Goal: Task Accomplishment & Management: Use online tool/utility

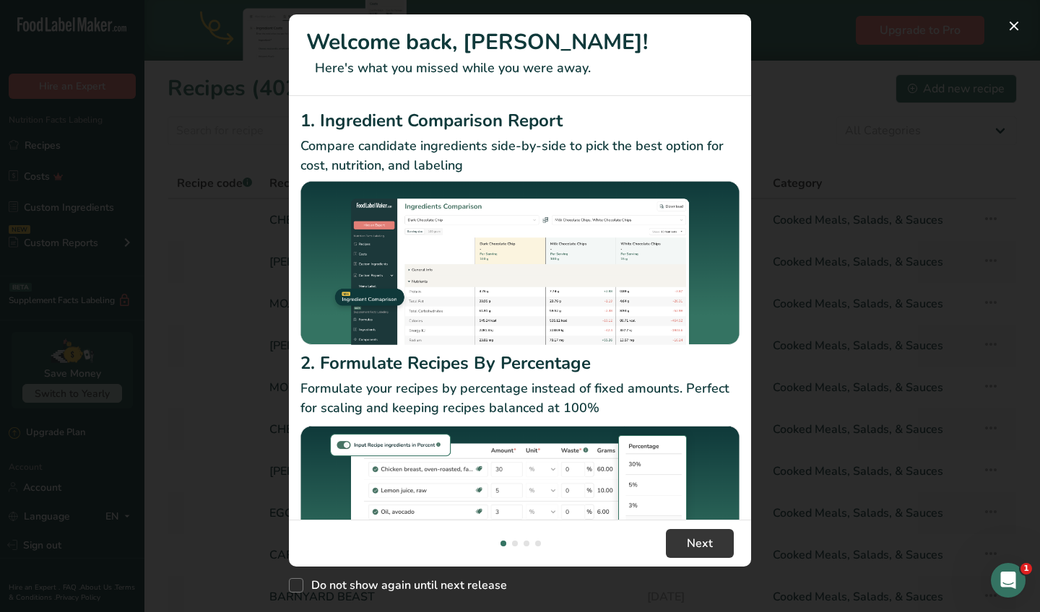
click at [959, 260] on div "New Features" at bounding box center [520, 306] width 1040 height 612
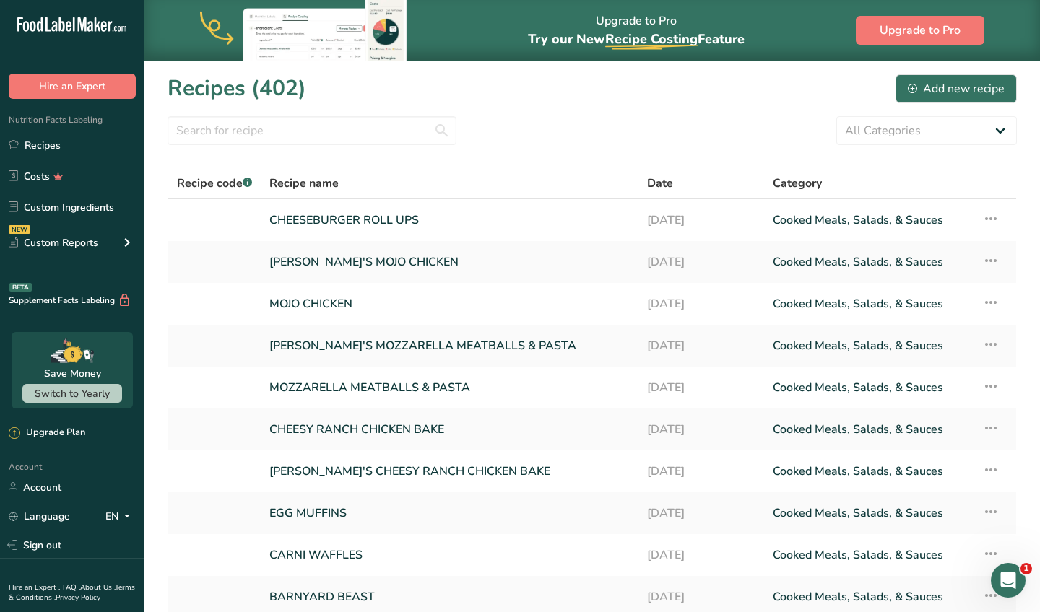
click at [510, 139] on div "All Categories Baked Goods [GEOGRAPHIC_DATA] Confectionery Cooked Meals, Salads…" at bounding box center [592, 130] width 849 height 29
click at [407, 219] on link "CHEESEBURGER ROLL UPS" at bounding box center [449, 220] width 360 height 30
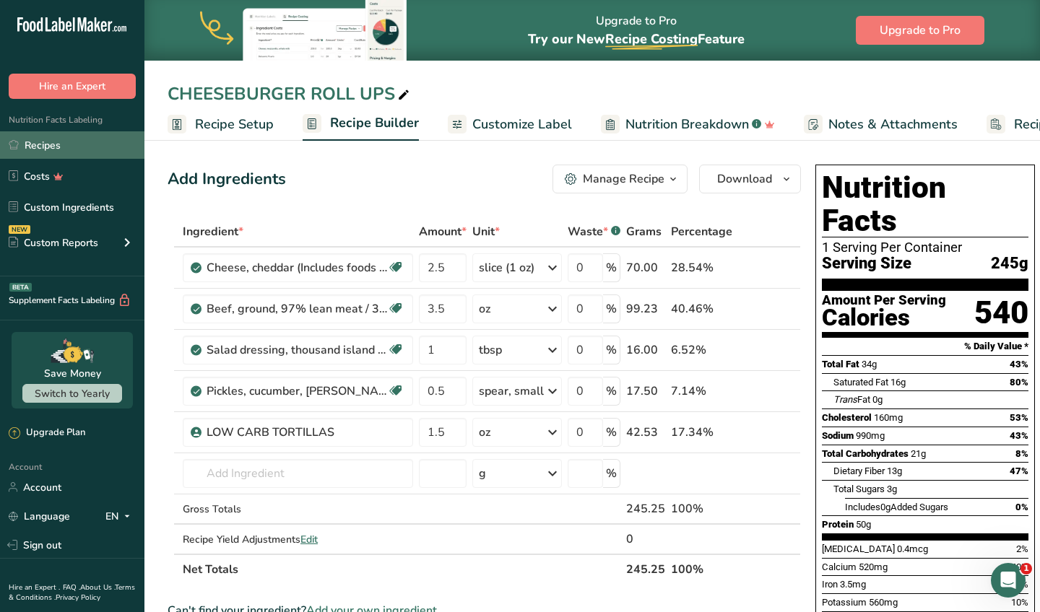
click at [62, 148] on link "Recipes" at bounding box center [72, 144] width 144 height 27
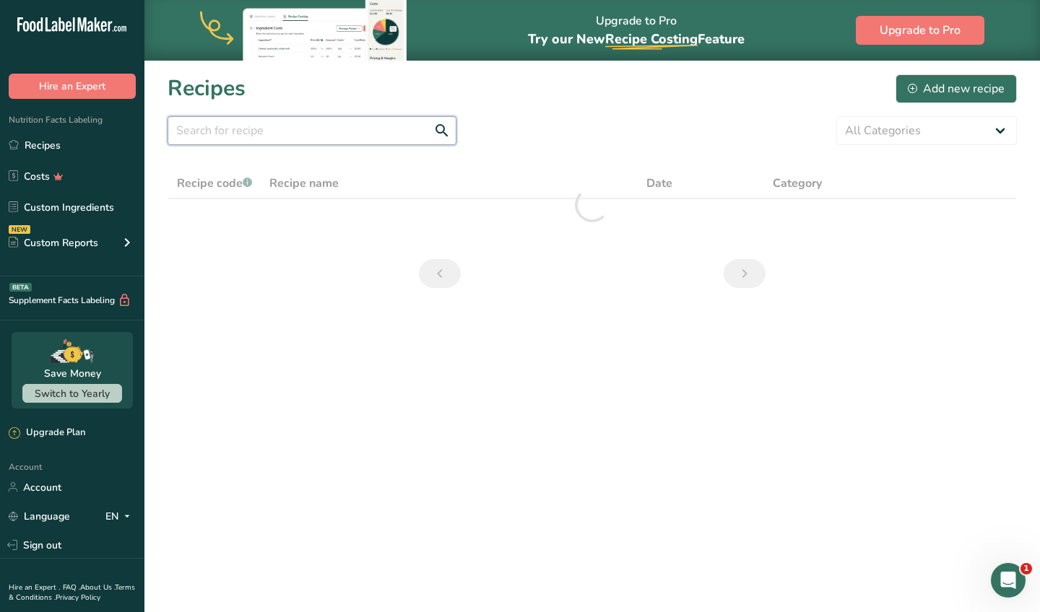
click at [403, 126] on input "text" at bounding box center [312, 130] width 289 height 29
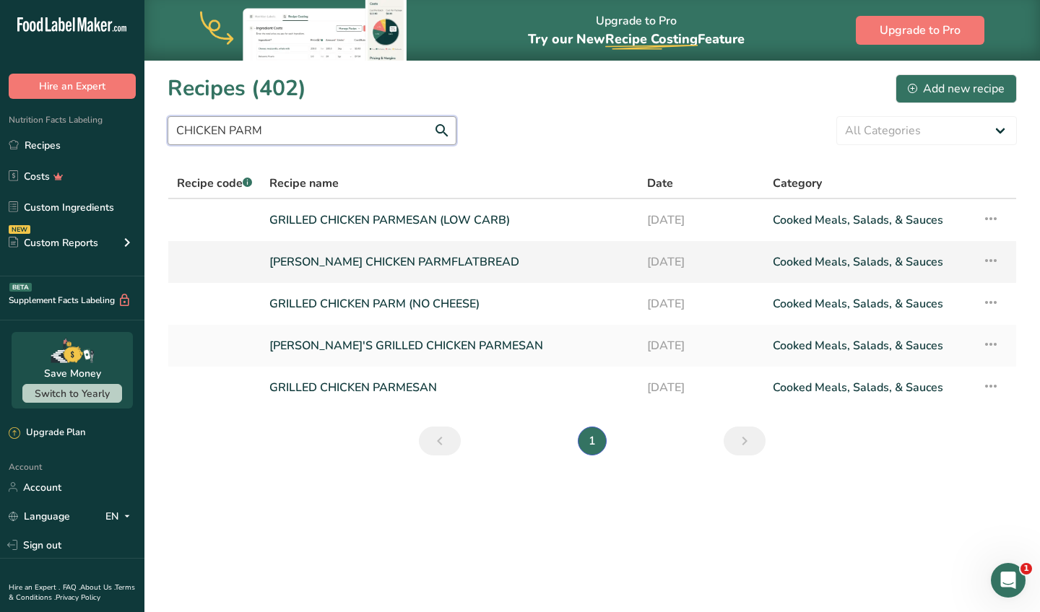
type input "CHICKEN PARM"
click at [396, 249] on link "[PERSON_NAME] CHICKEN PARMFLATBREAD" at bounding box center [449, 262] width 360 height 30
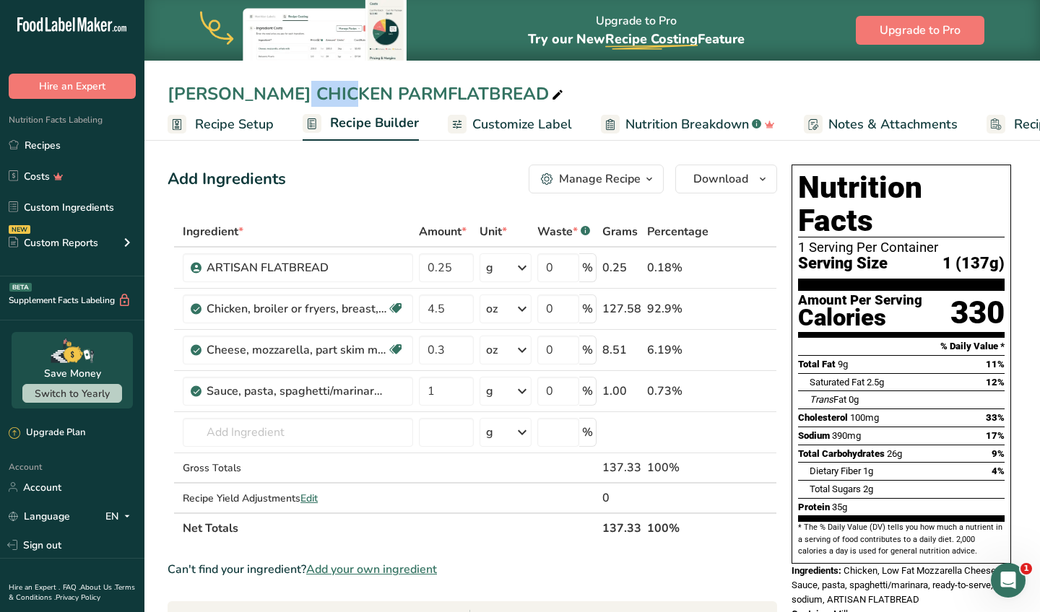
drag, startPoint x: 223, startPoint y: 99, endPoint x: 155, endPoint y: 94, distance: 68.8
click at [155, 94] on div "[PERSON_NAME] CHICKEN PARMFLATBREAD" at bounding box center [592, 94] width 896 height 26
click at [197, 92] on div "[PERSON_NAME] CHICKEN PARMFLATBREAD" at bounding box center [367, 94] width 399 height 26
click at [197, 92] on input "[PERSON_NAME] CHICKEN PARMFLATBREAD" at bounding box center [592, 94] width 849 height 26
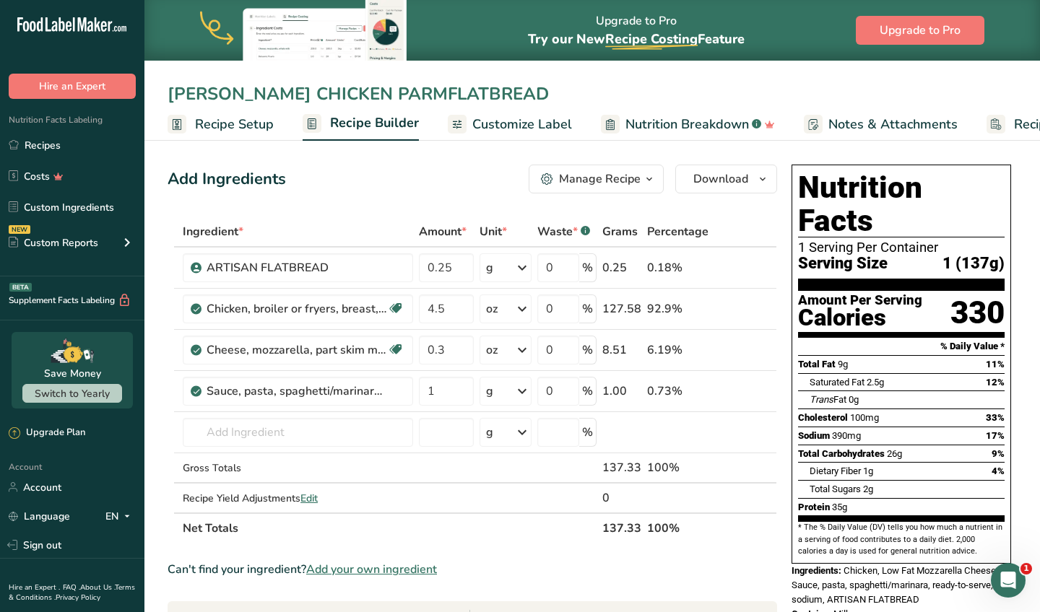
click at [226, 92] on input "[PERSON_NAME] CHICKEN PARMFLATBREAD" at bounding box center [592, 94] width 849 height 26
click at [300, 92] on input "CHICKEN PARMFLATBREAD" at bounding box center [592, 94] width 849 height 26
type input "CHICKEN PARM FLATBREAD"
click at [456, 269] on input "0.25" at bounding box center [446, 267] width 55 height 29
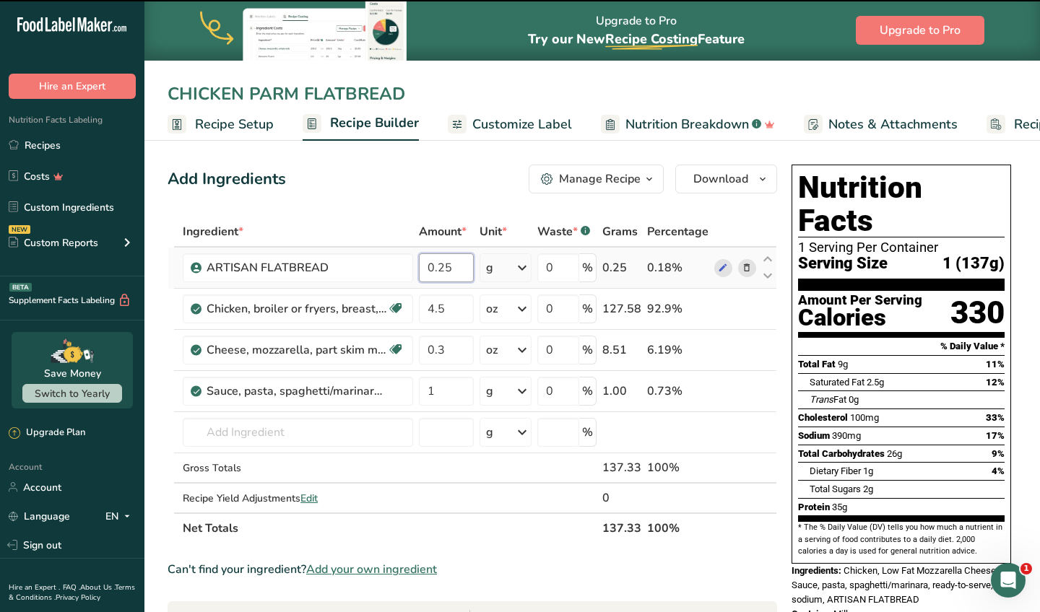
type input "0.2"
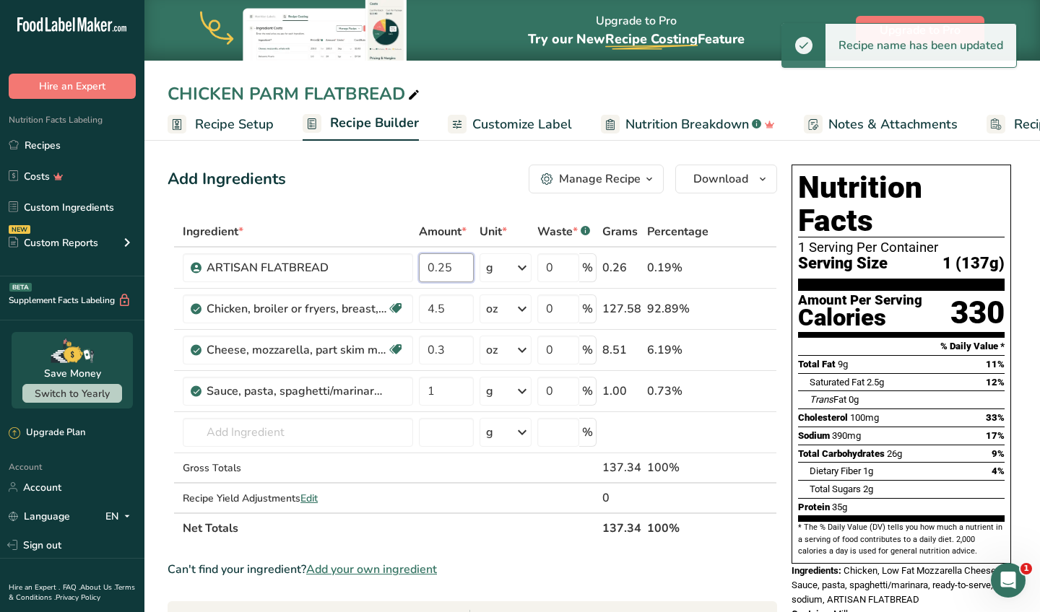
type input "0.2"
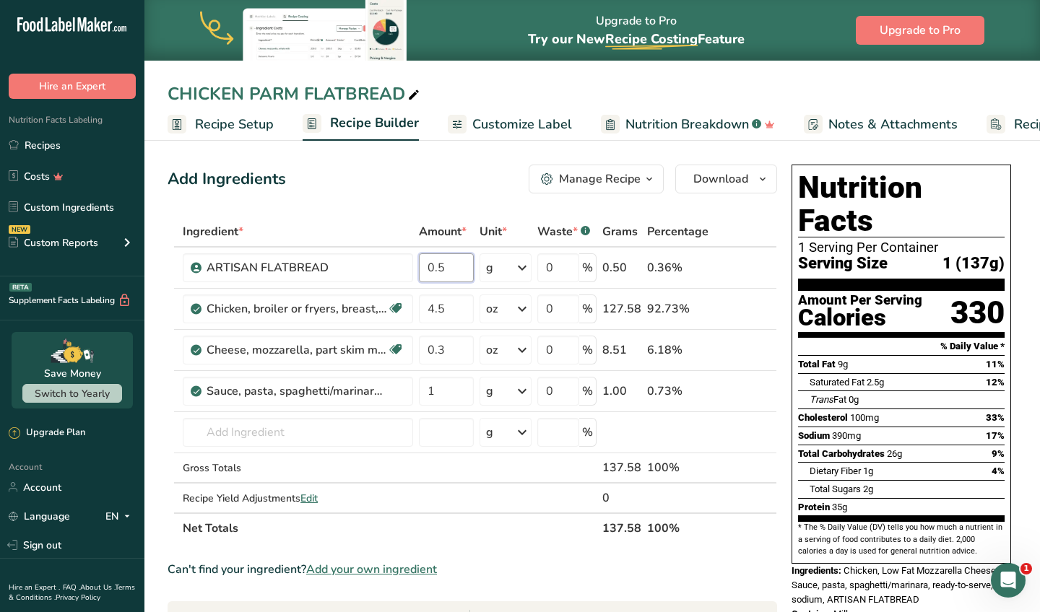
type input "0.5"
click at [471, 206] on div "Add Ingredients Manage Recipe Delete Recipe Duplicate Recipe Scale Recipe Save …" at bounding box center [477, 595] width 618 height 872
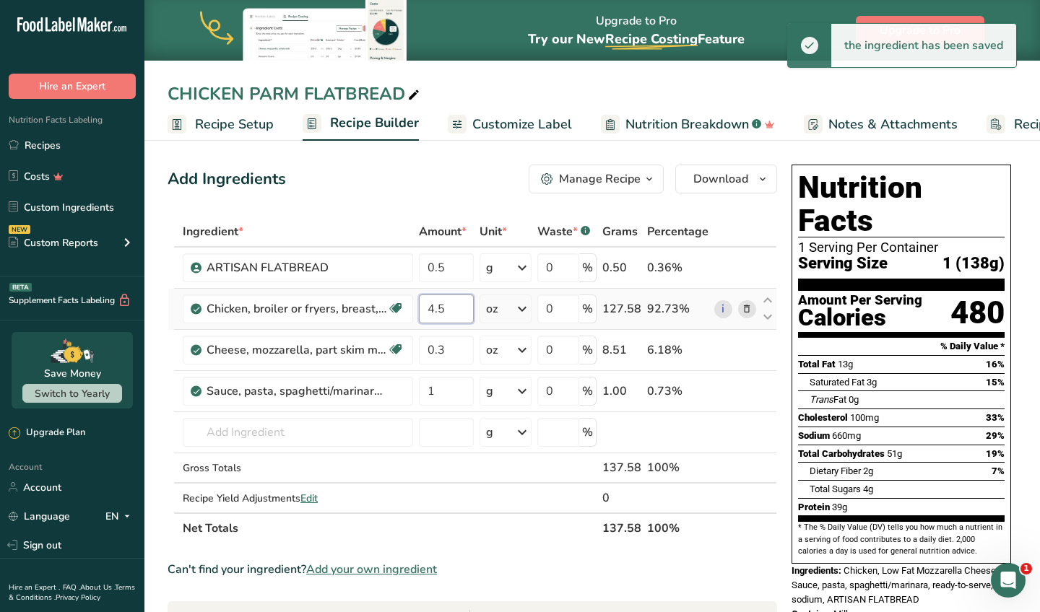
click at [473, 308] on input "4.5" at bounding box center [446, 309] width 55 height 29
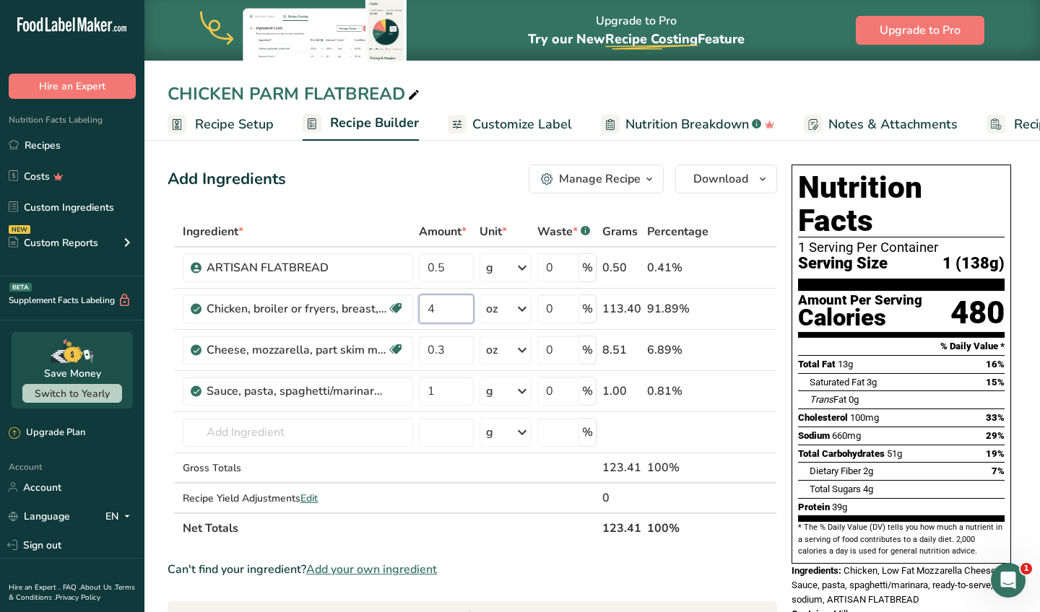
type input "4"
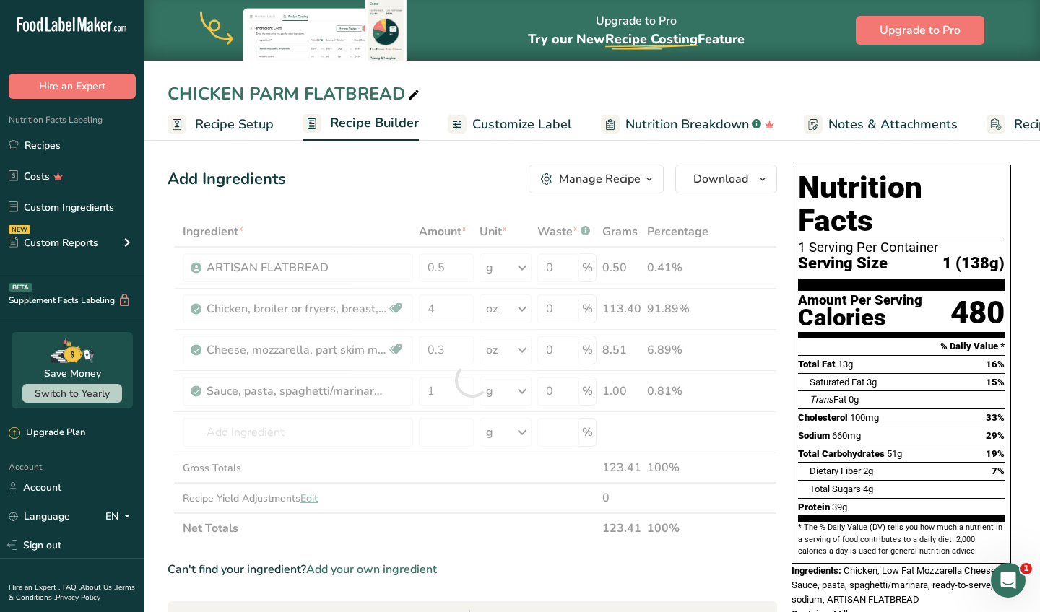
click at [452, 171] on div "Add Ingredients Manage Recipe Delete Recipe Duplicate Recipe Scale Recipe Save …" at bounding box center [473, 179] width 610 height 29
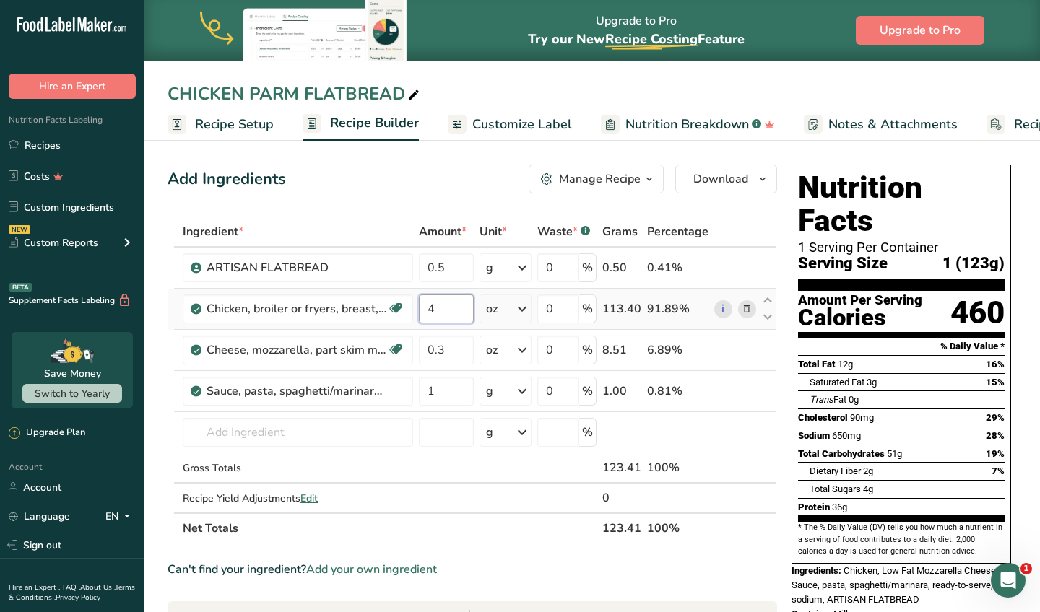
click at [461, 314] on input "4" at bounding box center [446, 309] width 55 height 29
type input "4.2"
click at [440, 175] on div "Add Ingredients Manage Recipe Delete Recipe Duplicate Recipe Scale Recipe Save …" at bounding box center [473, 179] width 610 height 29
click at [525, 122] on span "Customize Label" at bounding box center [522, 124] width 100 height 19
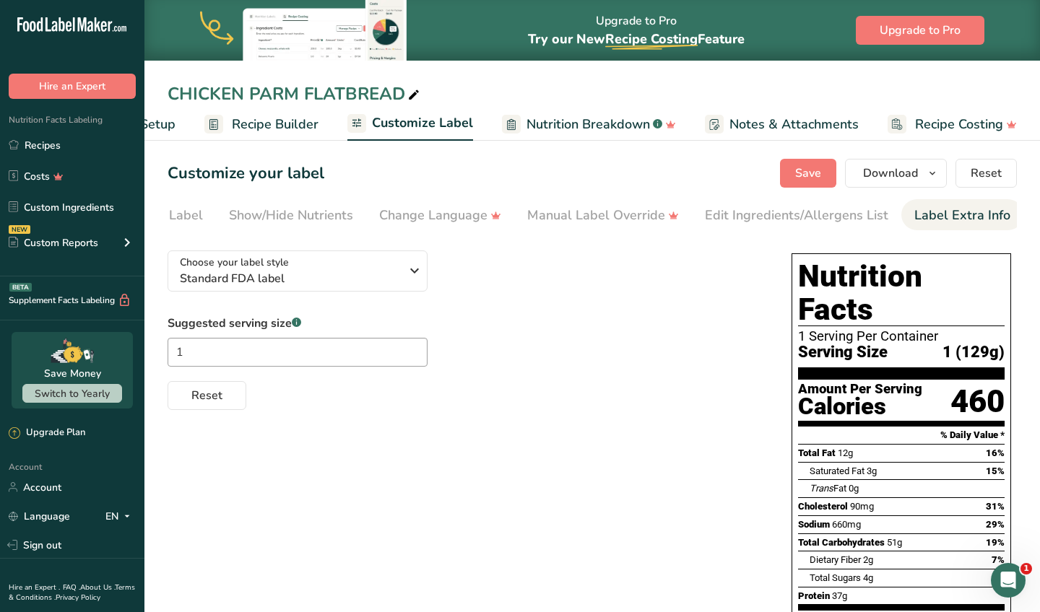
scroll to position [0, 235]
click at [955, 206] on div "Label Extra Info" at bounding box center [964, 215] width 96 height 19
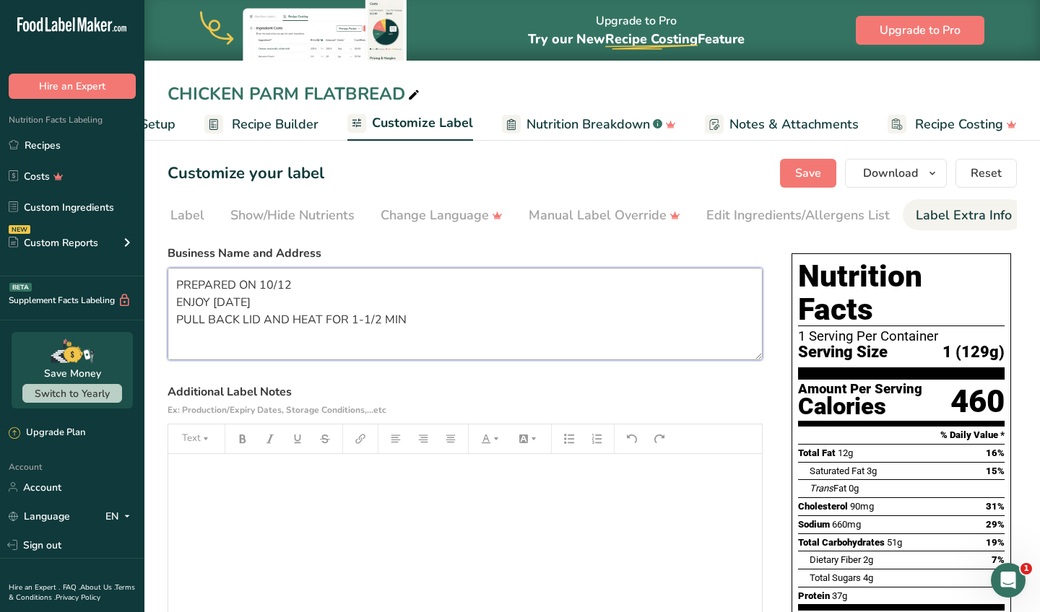
click at [322, 283] on textarea "PREPARED ON 10/12 ENJOY [DATE] PULL BACK LID AND HEAT FOR 1-1/2 MIN CUSTOM PROV…" at bounding box center [465, 314] width 595 height 92
type textarea "PREPARED ON 8/30 ENJOY [DATE] PULL BACK LID AND HEAT FOR 1-1/2 MIN CUSTOM PROVI…"
click at [811, 174] on span "Save" at bounding box center [808, 173] width 26 height 17
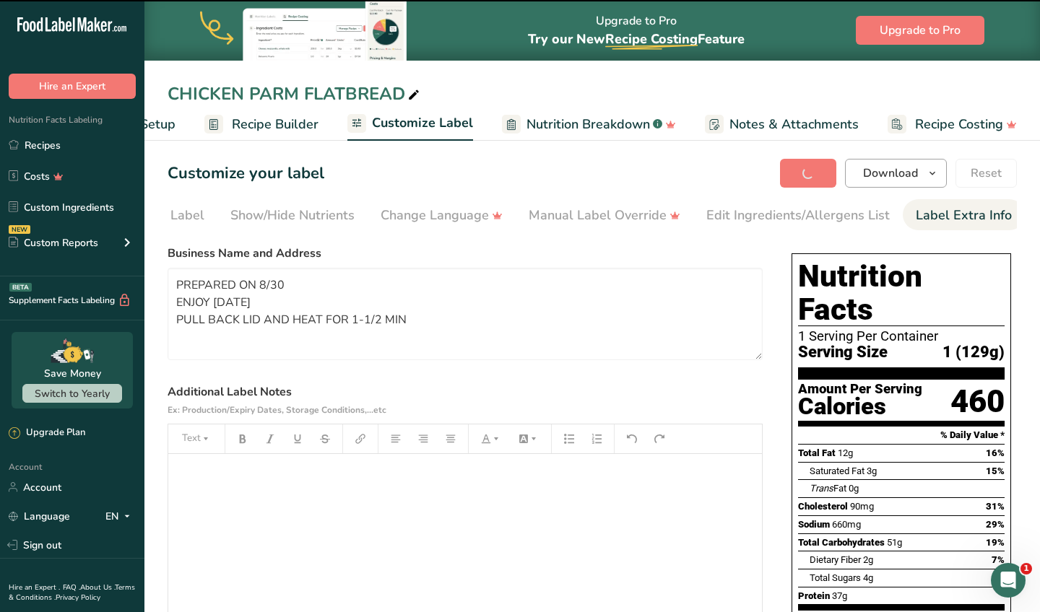
click at [889, 171] on span "Download" at bounding box center [890, 173] width 55 height 17
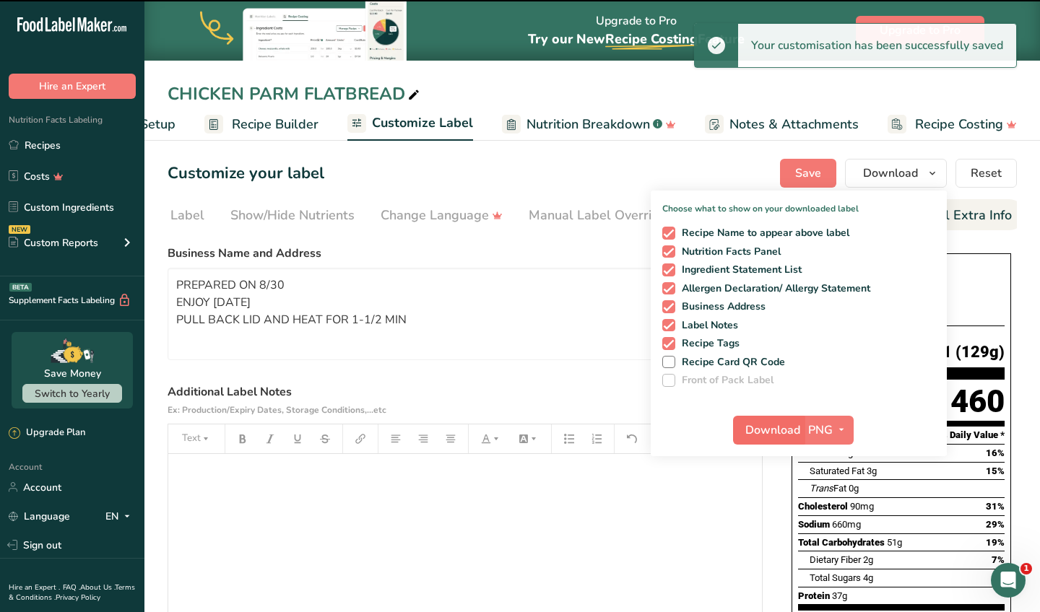
click at [773, 430] on span "Download" at bounding box center [772, 430] width 55 height 17
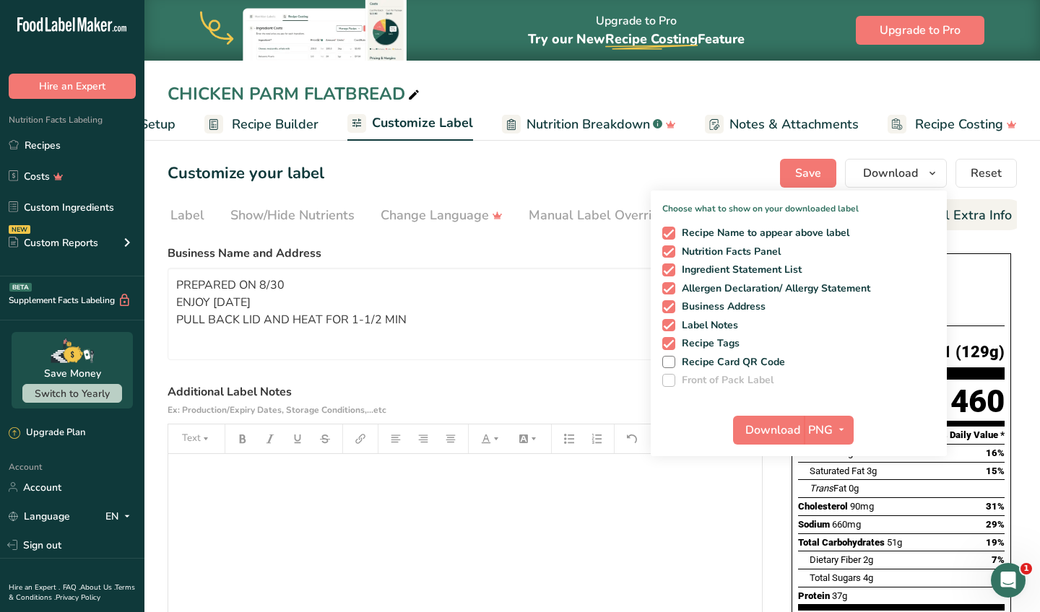
click at [863, 612] on div "Nutrition Facts 1 Serving Per Container Serving Size 1 (129g) Amount Per Servin…" at bounding box center [902, 452] width 220 height 399
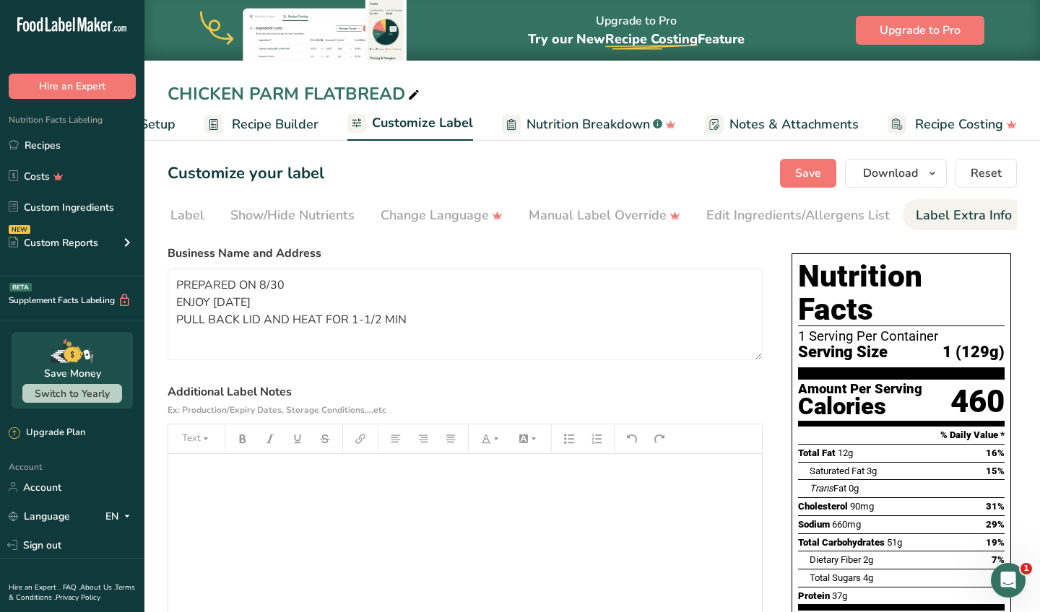
click at [880, 612] on div "Nutrition Facts 1 Serving Per Container Serving Size 1 (129g) Amount Per Servin…" at bounding box center [902, 452] width 220 height 399
click at [928, 612] on div "Nutrition Facts 1 Serving Per Container Serving Size 1 (129g) Amount Per Servin…" at bounding box center [902, 452] width 220 height 399
click at [59, 157] on link "Recipes" at bounding box center [72, 144] width 144 height 27
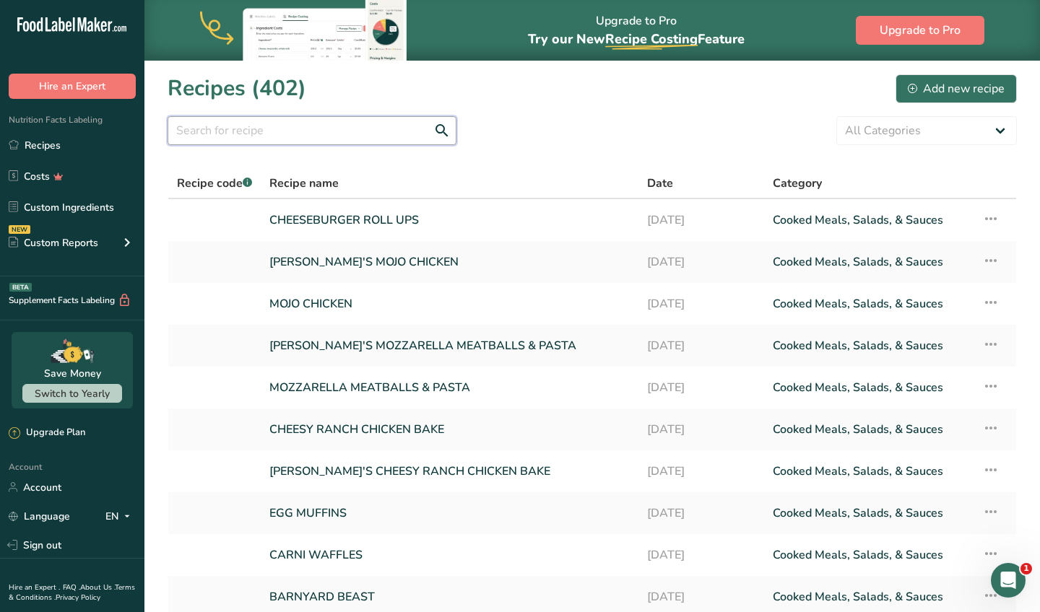
click at [350, 119] on input "text" at bounding box center [312, 130] width 289 height 29
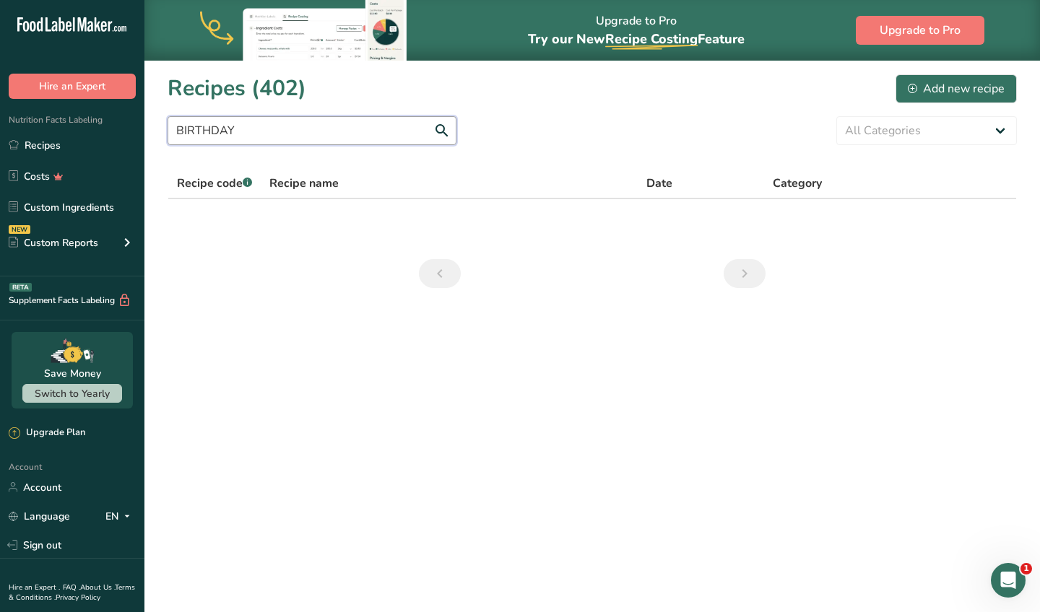
click at [285, 119] on input "BIRTHDAY" at bounding box center [312, 130] width 289 height 29
type input "PANCAKES"
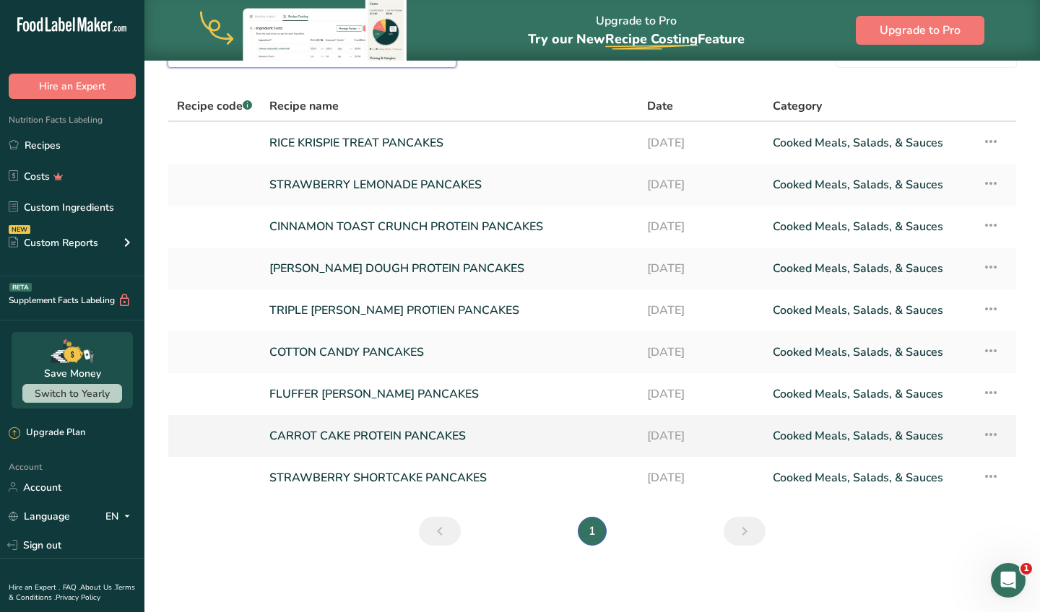
scroll to position [78, 0]
click at [389, 482] on link "STRAWBERRY SHORTCAKE PANCAKES" at bounding box center [449, 477] width 360 height 30
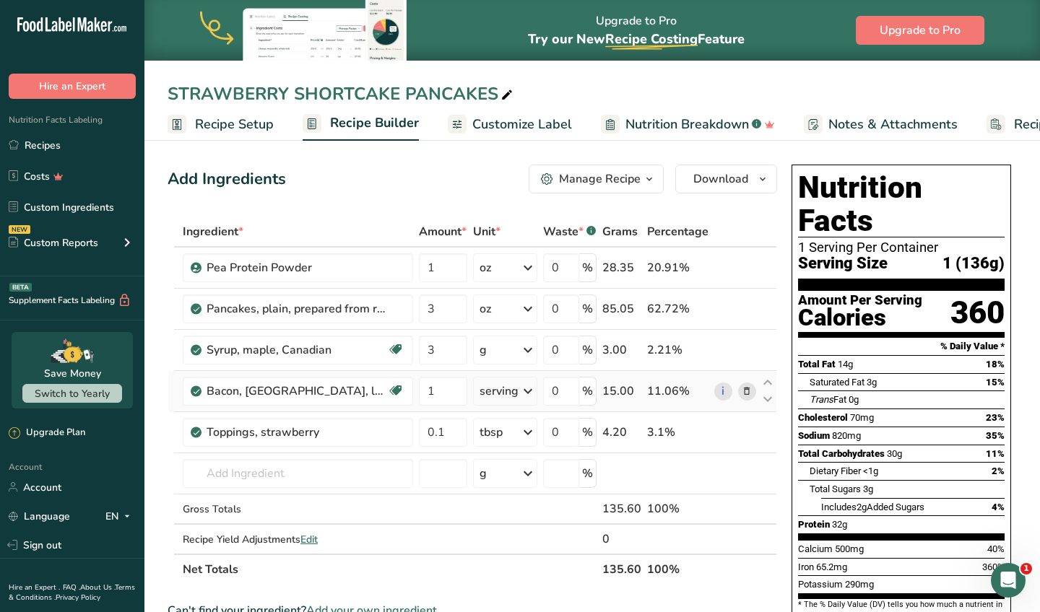
click at [742, 396] on icon at bounding box center [747, 391] width 10 height 15
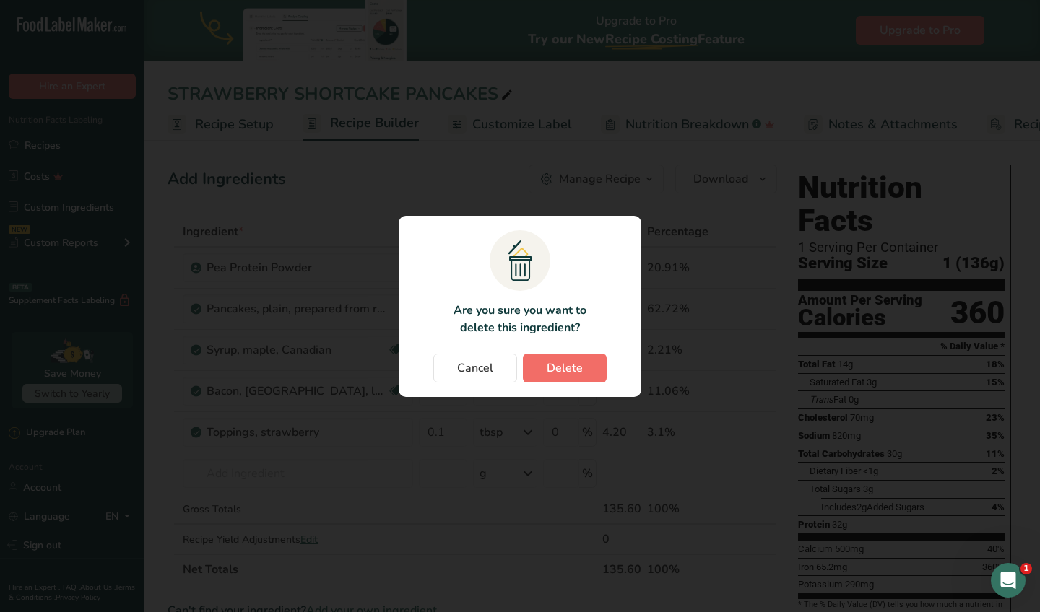
click at [603, 373] on button "Delete" at bounding box center [565, 368] width 84 height 29
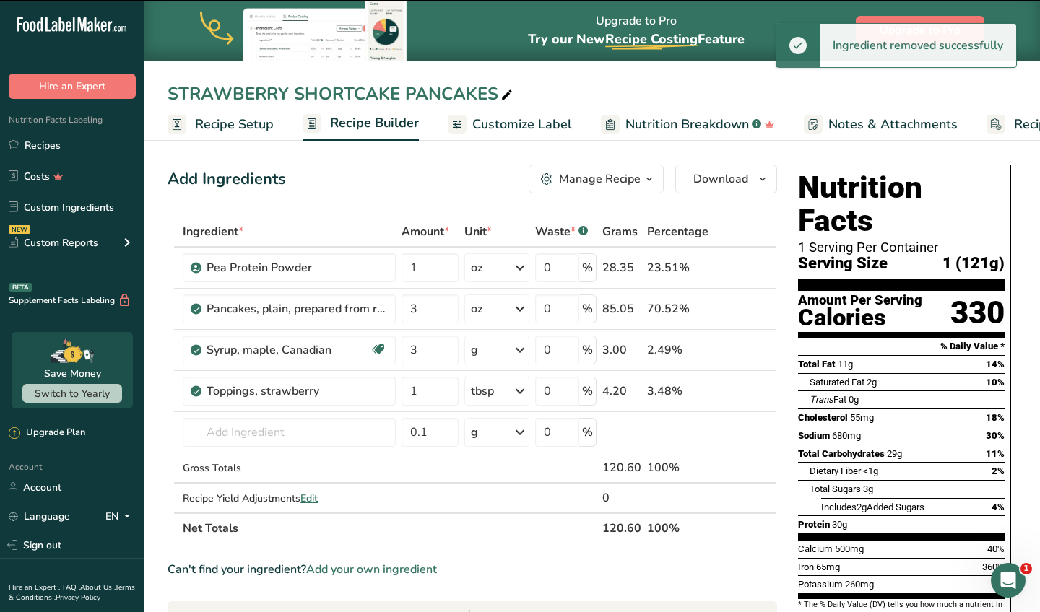
type input "0.1"
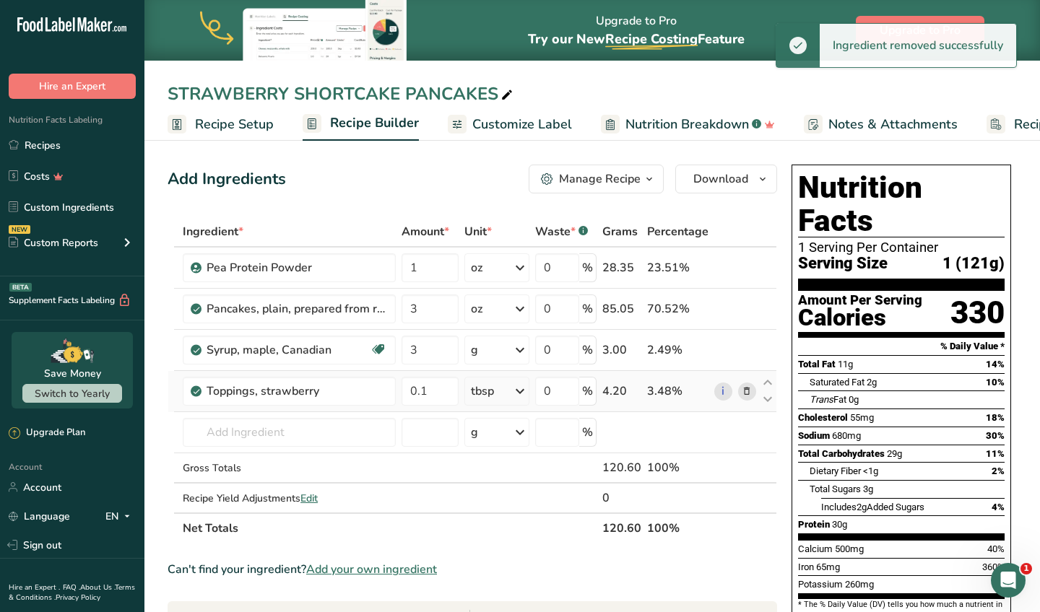
click at [750, 391] on icon at bounding box center [747, 391] width 10 height 15
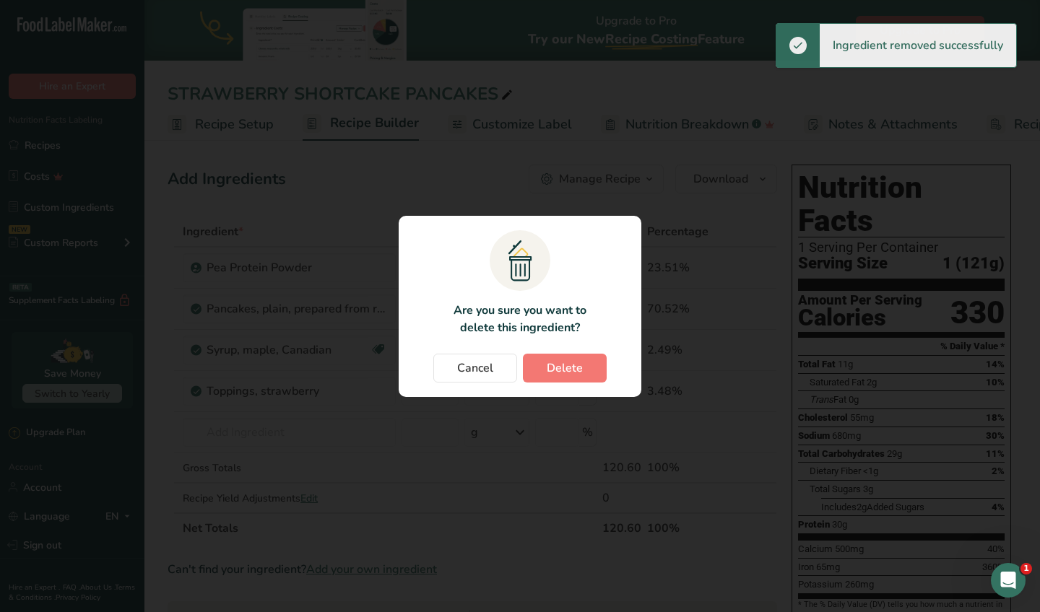
click at [580, 347] on section ".a{fill:#f5f3ed;}.b,.e{fill:#0f393a;}.c{fill:none;}.d{fill:#f2c549;}.e{stroke:r…" at bounding box center [520, 306] width 243 height 181
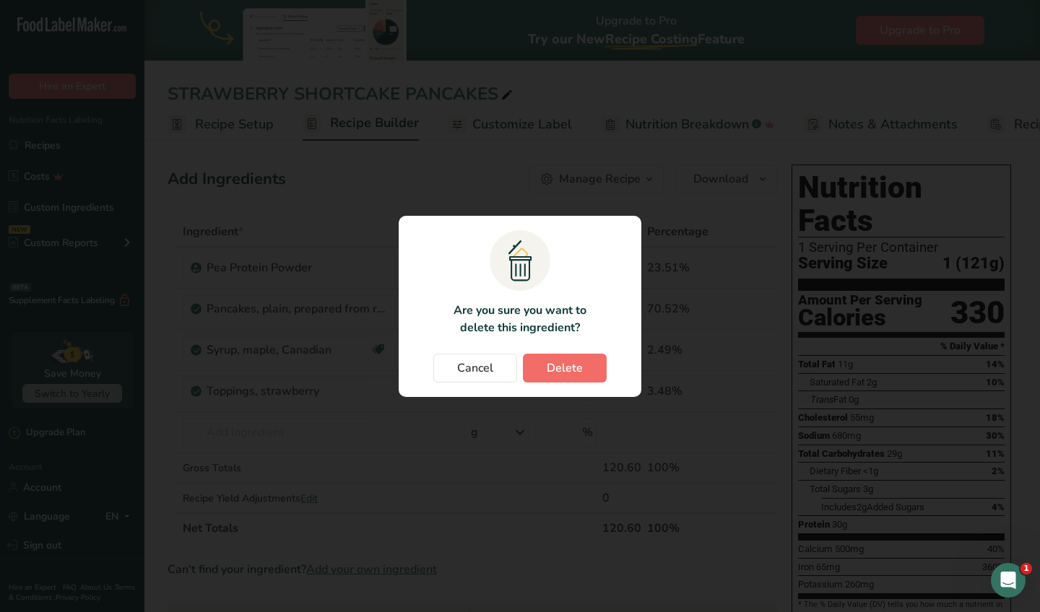
click at [581, 361] on span "Delete" at bounding box center [565, 368] width 36 height 17
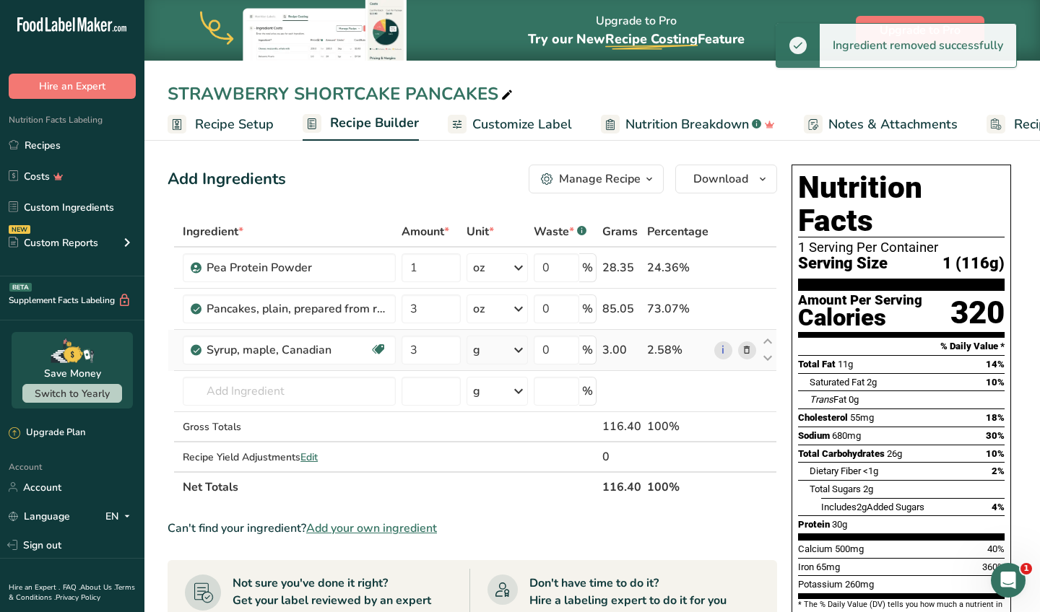
click at [750, 346] on icon at bounding box center [747, 350] width 10 height 15
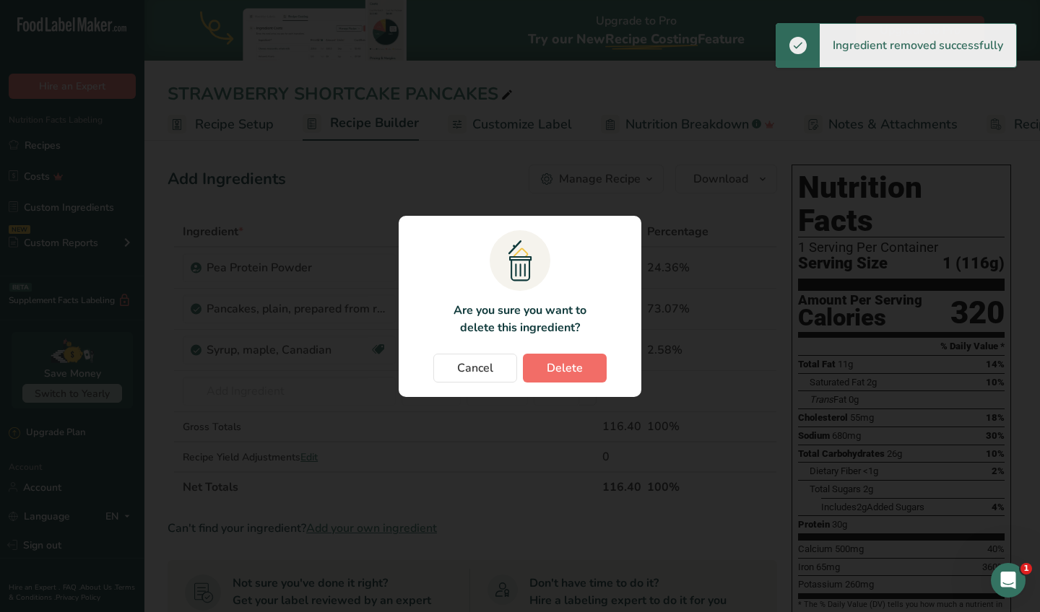
click at [602, 365] on button "Delete" at bounding box center [565, 368] width 84 height 29
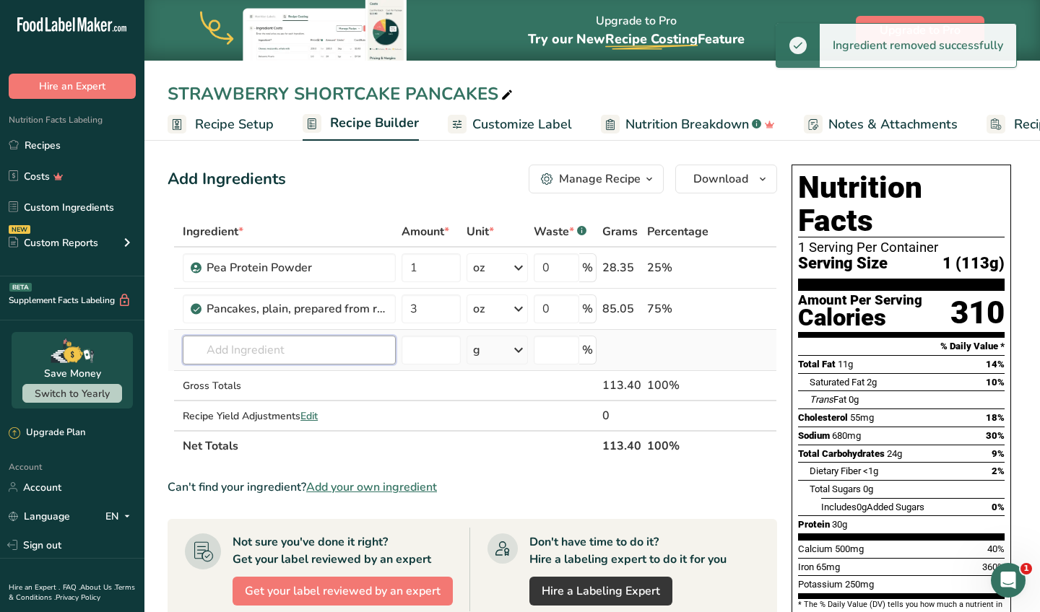
click at [269, 359] on input "text" at bounding box center [289, 350] width 213 height 29
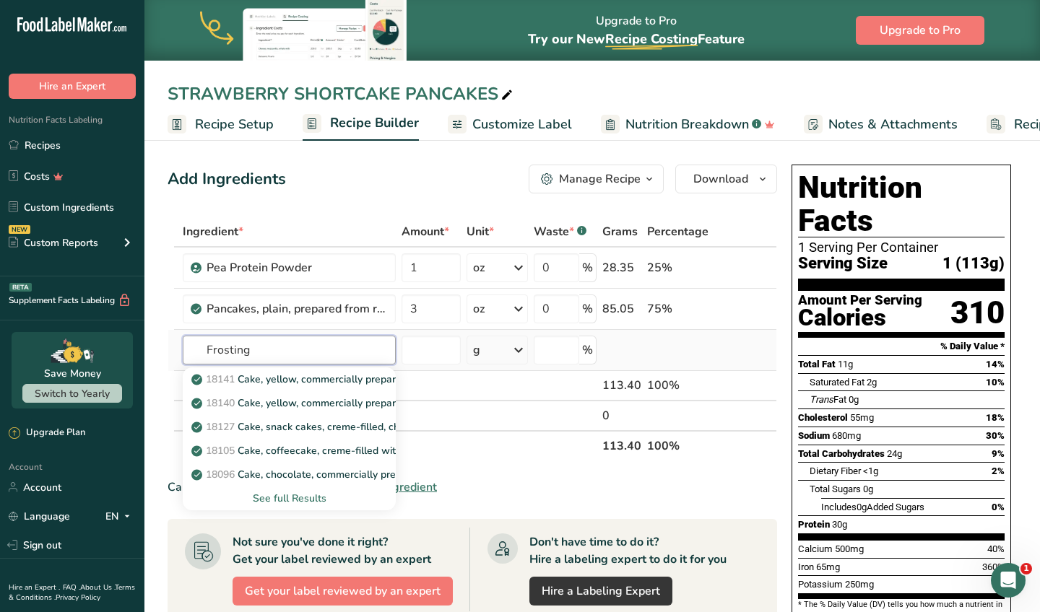
type input "Frosting"
click at [293, 502] on div "See full Results" at bounding box center [289, 498] width 190 height 15
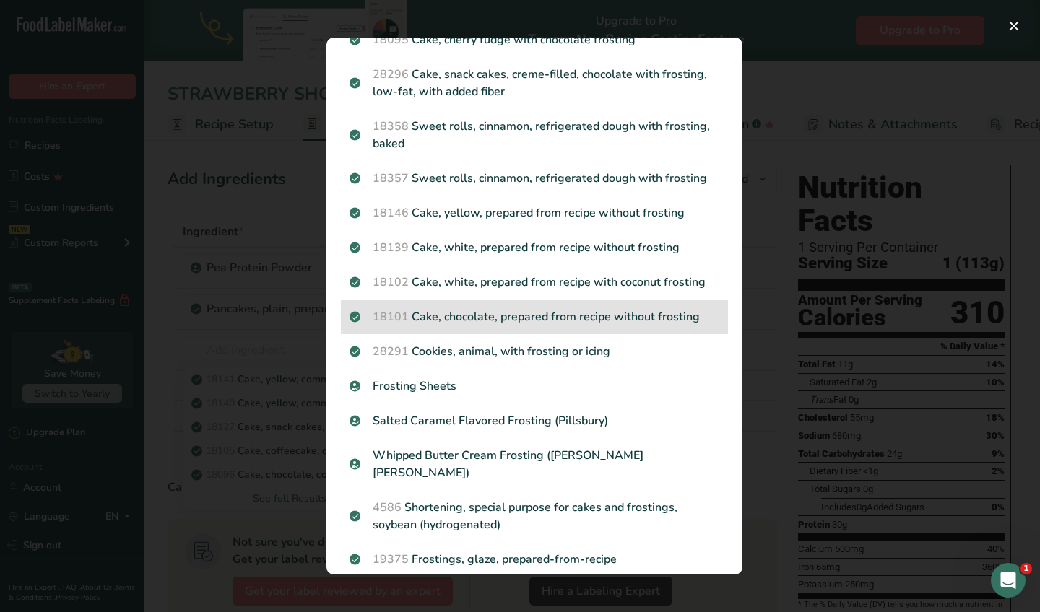
scroll to position [268, 0]
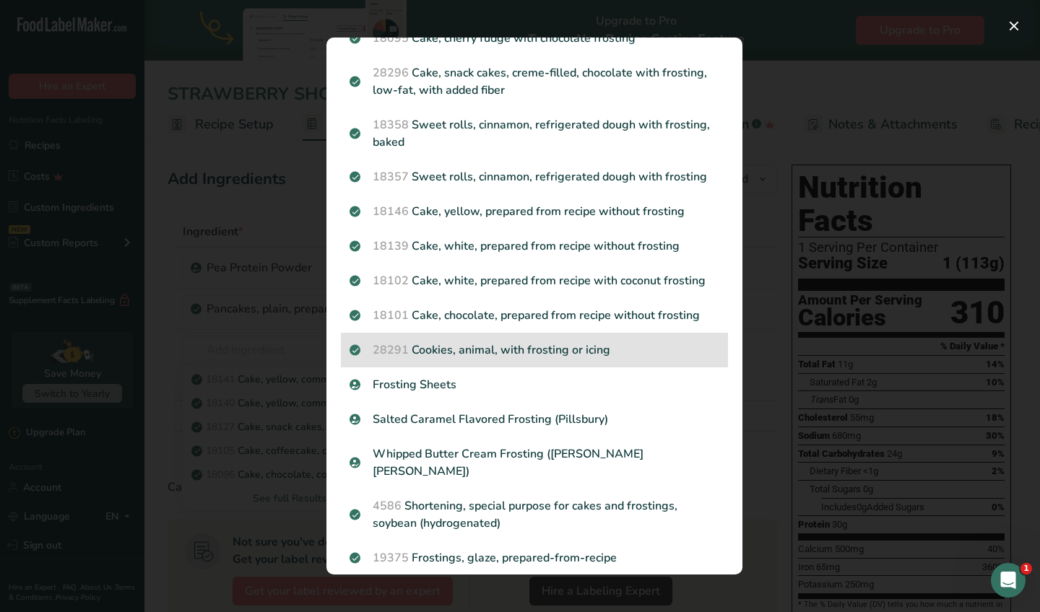
click at [619, 350] on p "28291 Cookies, animal, with frosting or icing" at bounding box center [535, 350] width 370 height 17
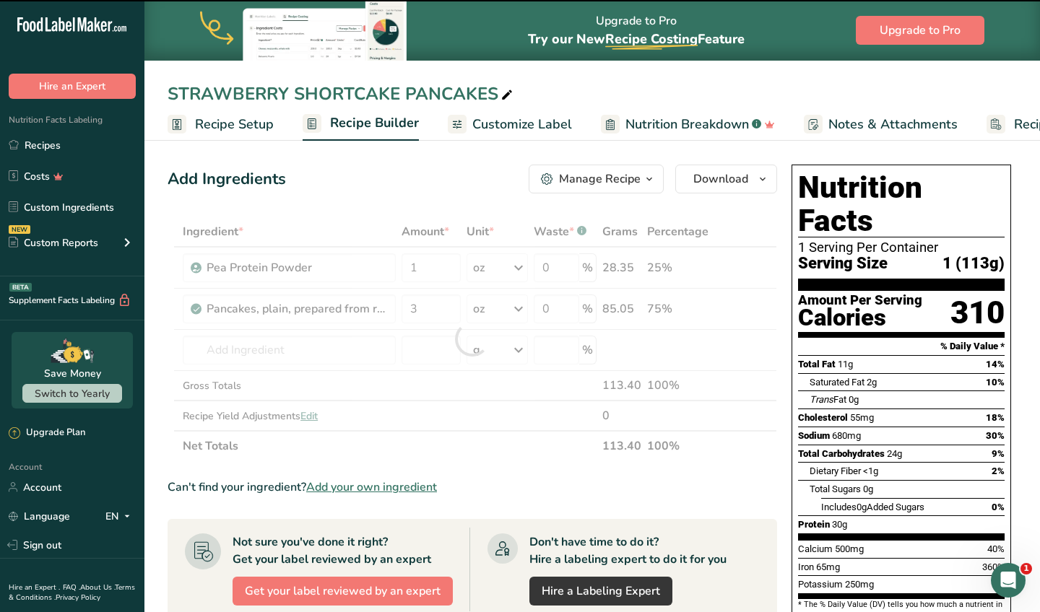
type input "0"
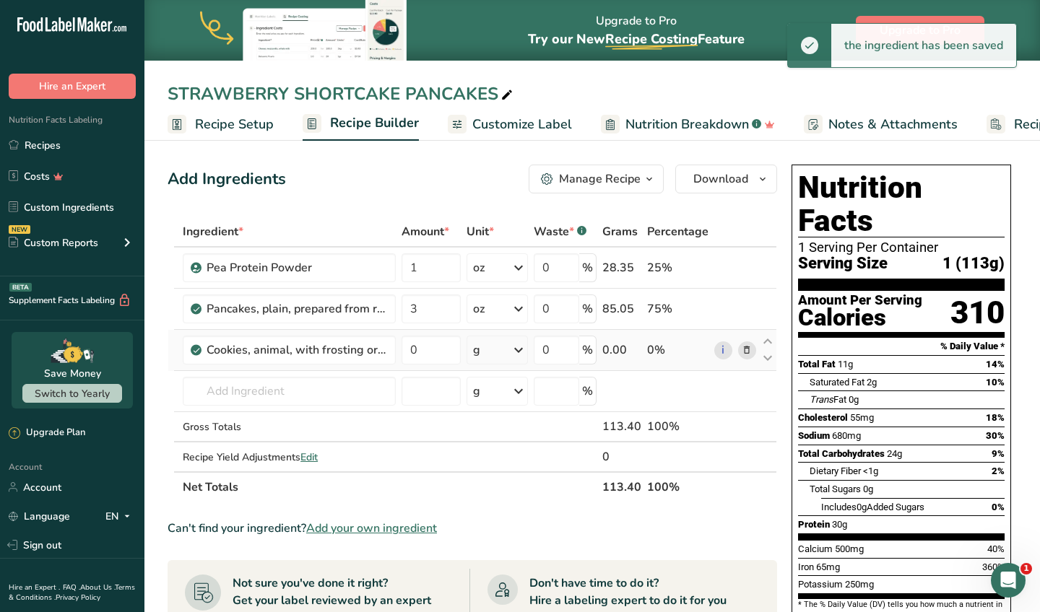
click at [491, 352] on div "g" at bounding box center [497, 350] width 61 height 29
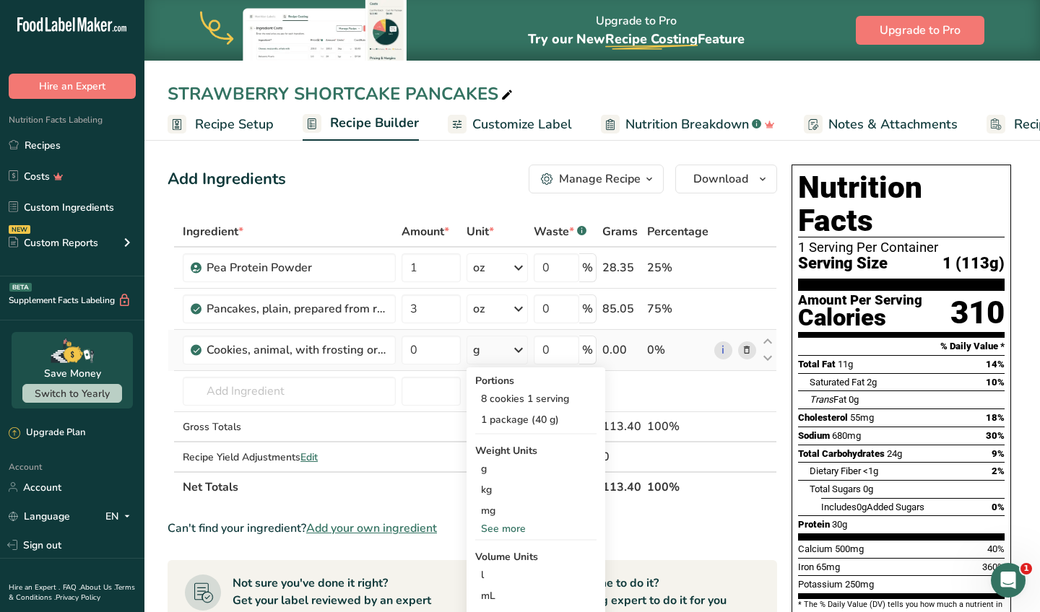
click at [747, 344] on icon at bounding box center [747, 350] width 10 height 15
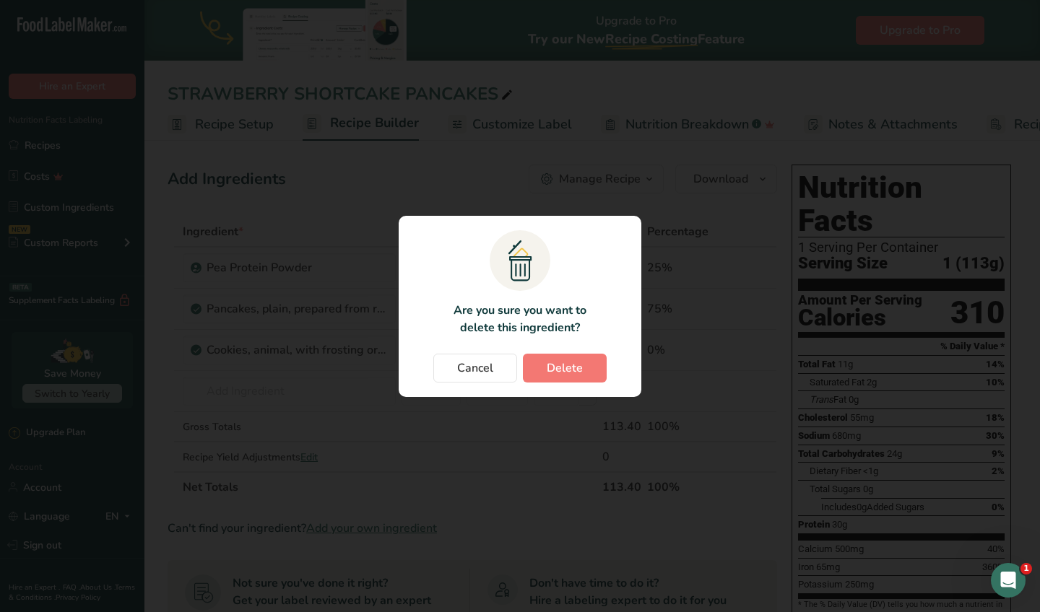
click at [554, 384] on section ".a{fill:#f5f3ed;}.b,.e{fill:#0f393a;}.c{fill:none;}.d{fill:#f2c549;}.e{stroke:r…" at bounding box center [520, 306] width 243 height 181
click at [554, 381] on button "Delete" at bounding box center [565, 368] width 84 height 29
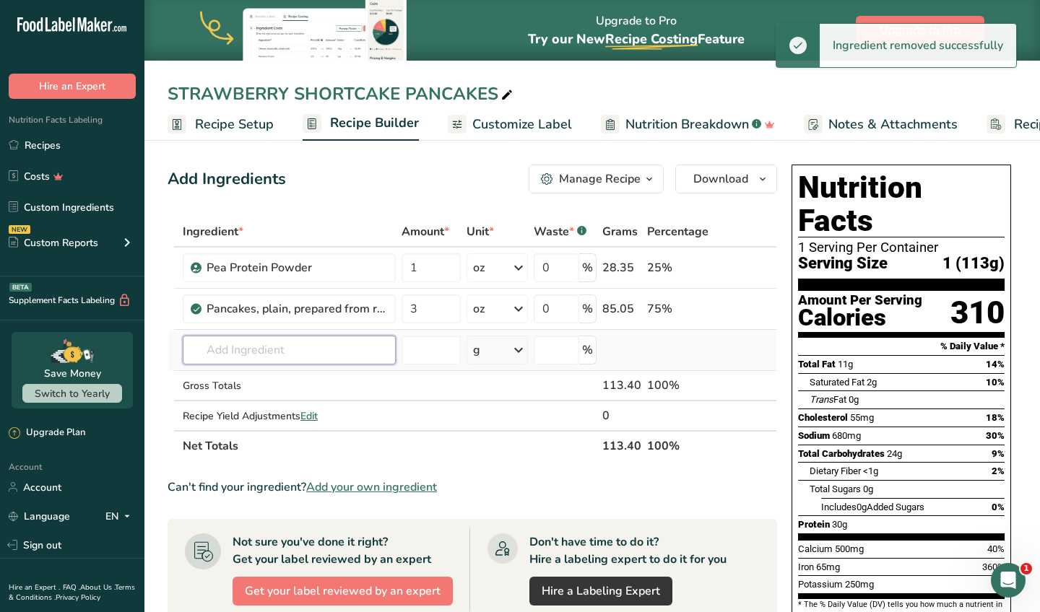
click at [307, 360] on input "text" at bounding box center [289, 350] width 213 height 29
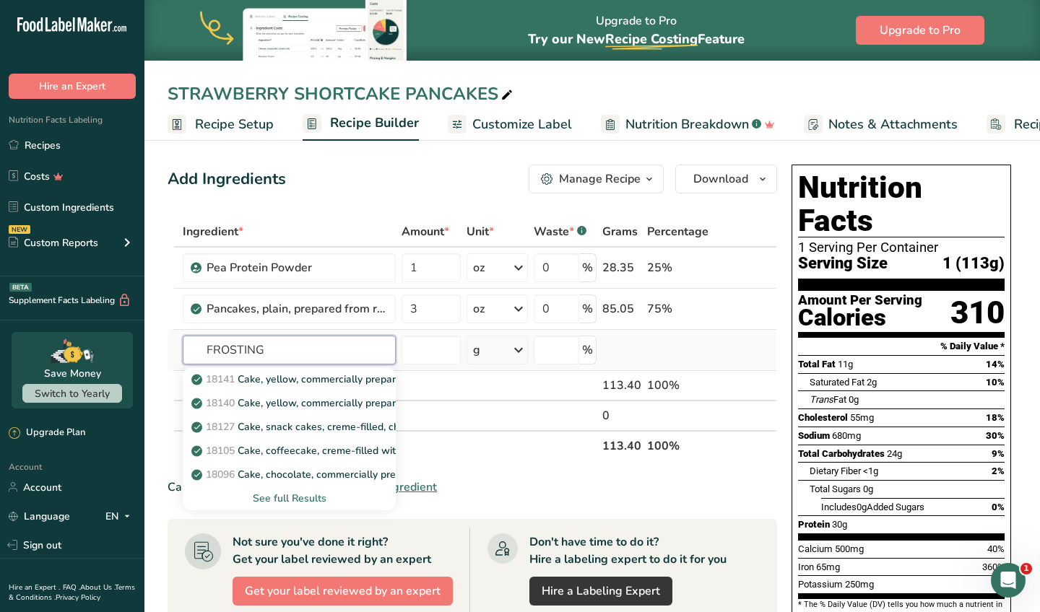
type input "FROSTING"
click at [279, 499] on div "See full Results" at bounding box center [289, 498] width 190 height 15
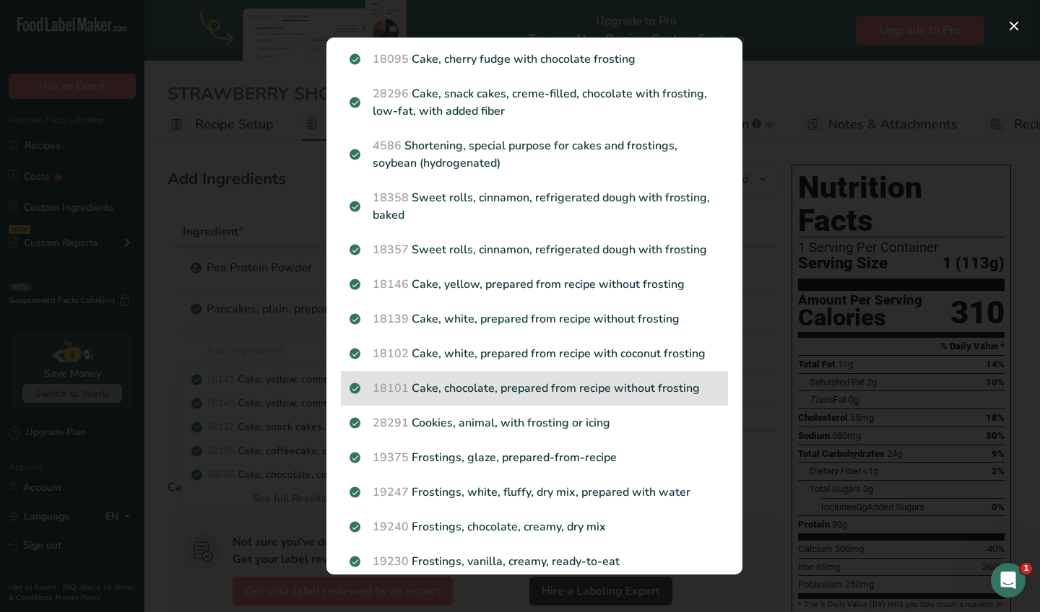
scroll to position [303, 0]
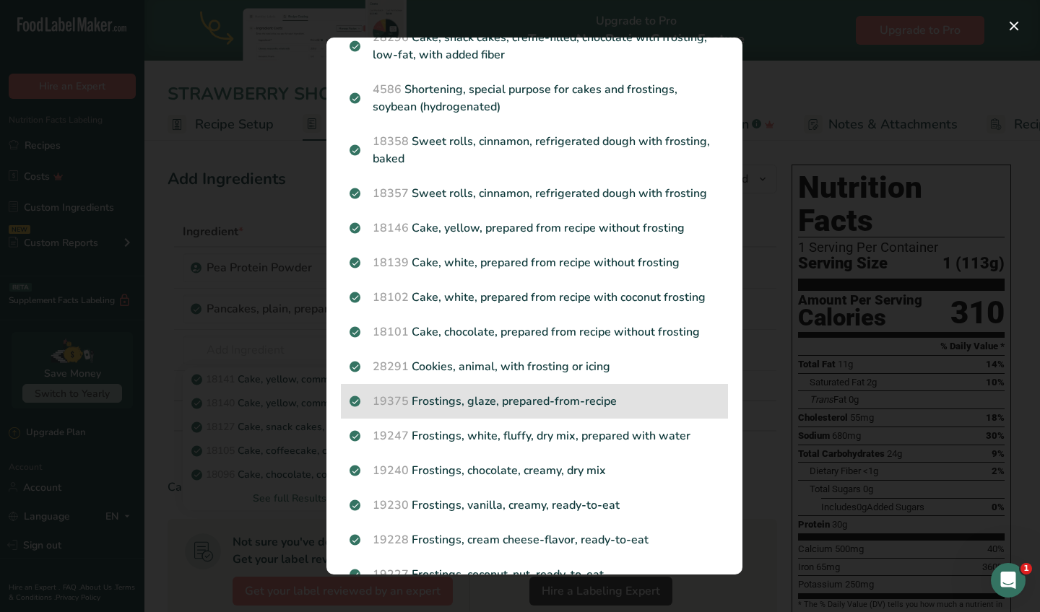
click at [575, 403] on p "19375 Frostings, glaze, prepared-from-recipe" at bounding box center [535, 401] width 370 height 17
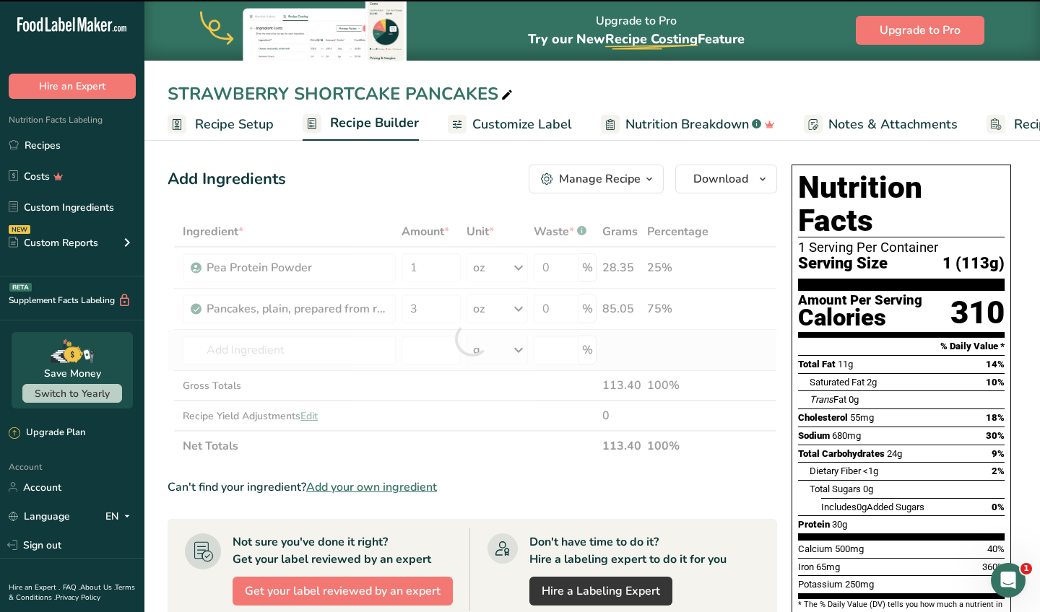
type input "0"
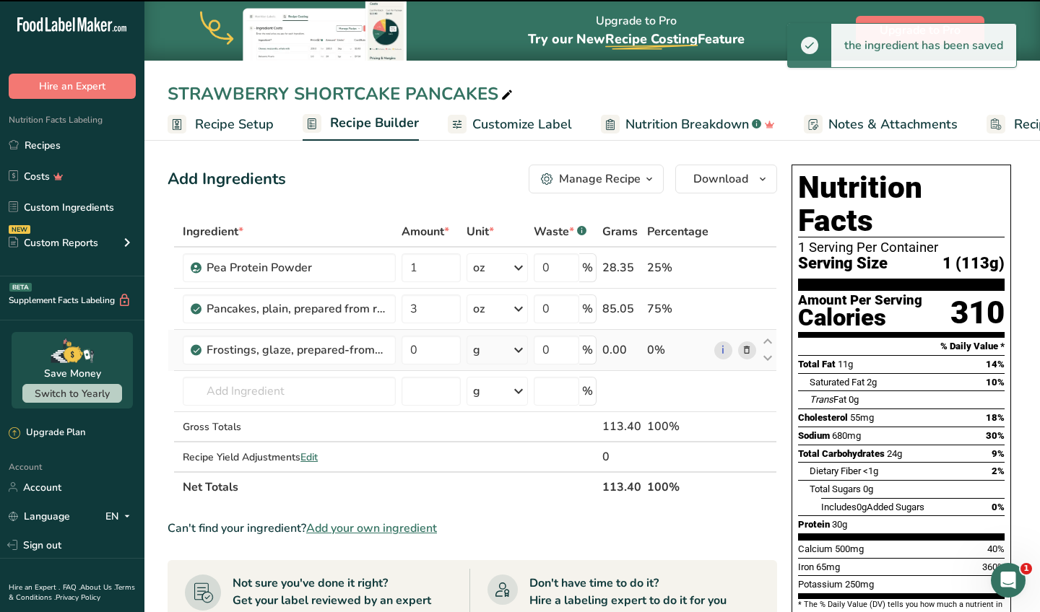
click at [499, 355] on div "g" at bounding box center [497, 350] width 61 height 29
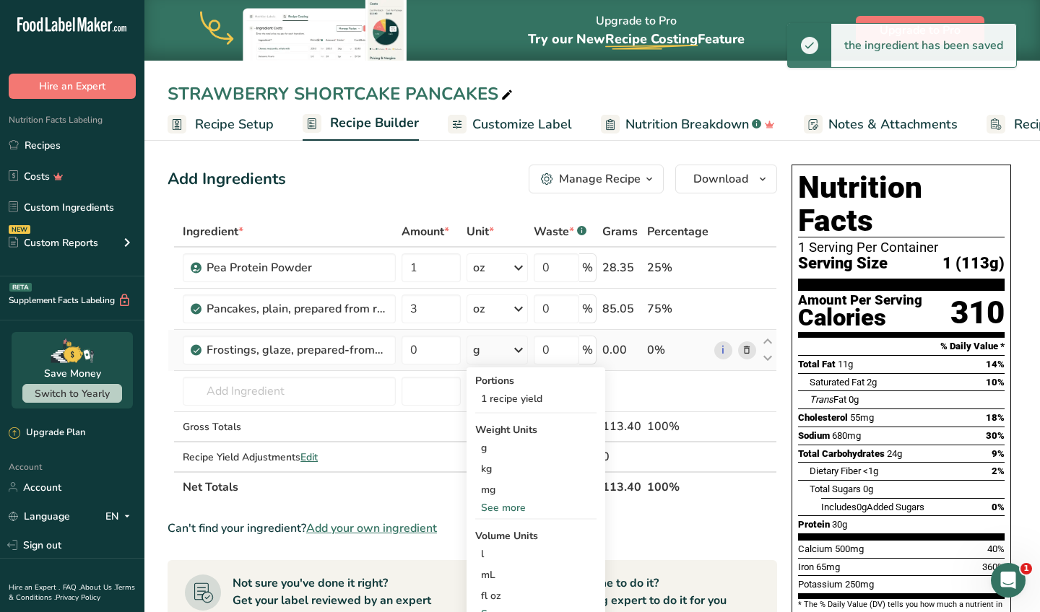
click at [508, 505] on div "See more" at bounding box center [535, 507] width 121 height 15
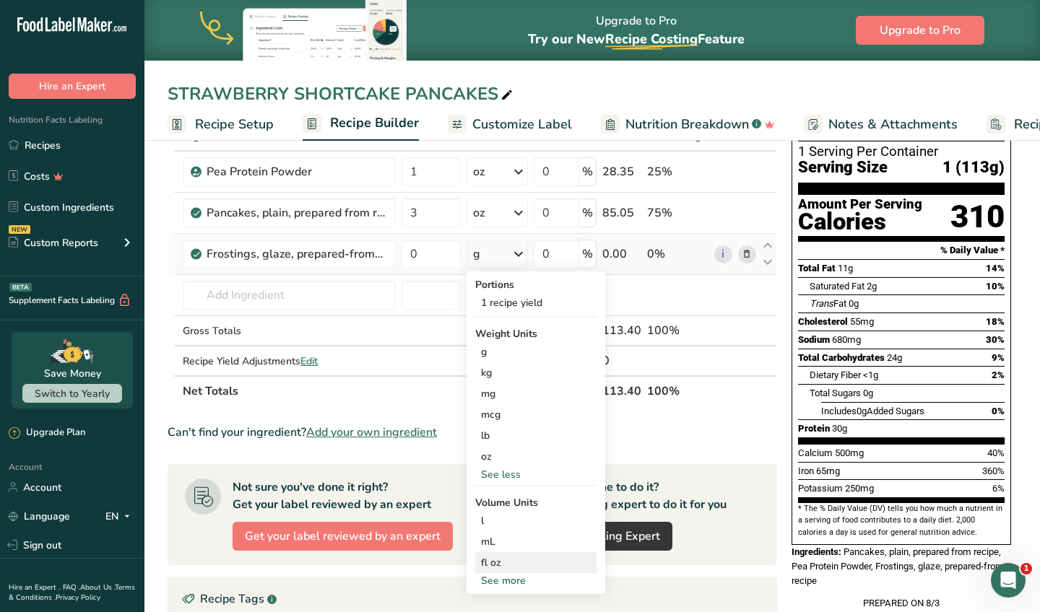
scroll to position [97, 0]
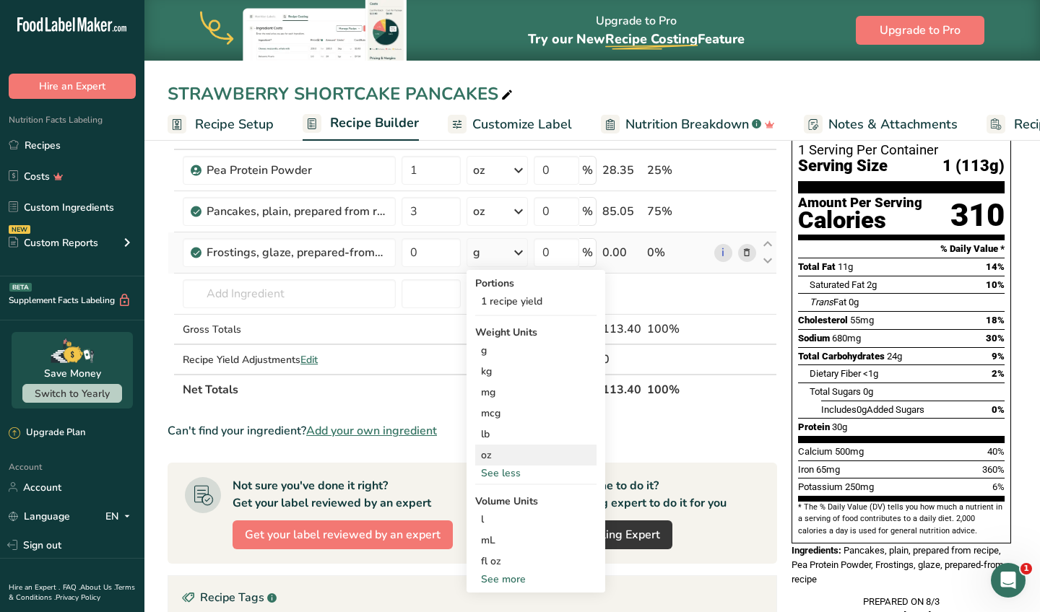
click at [508, 459] on div "oz" at bounding box center [535, 455] width 121 height 21
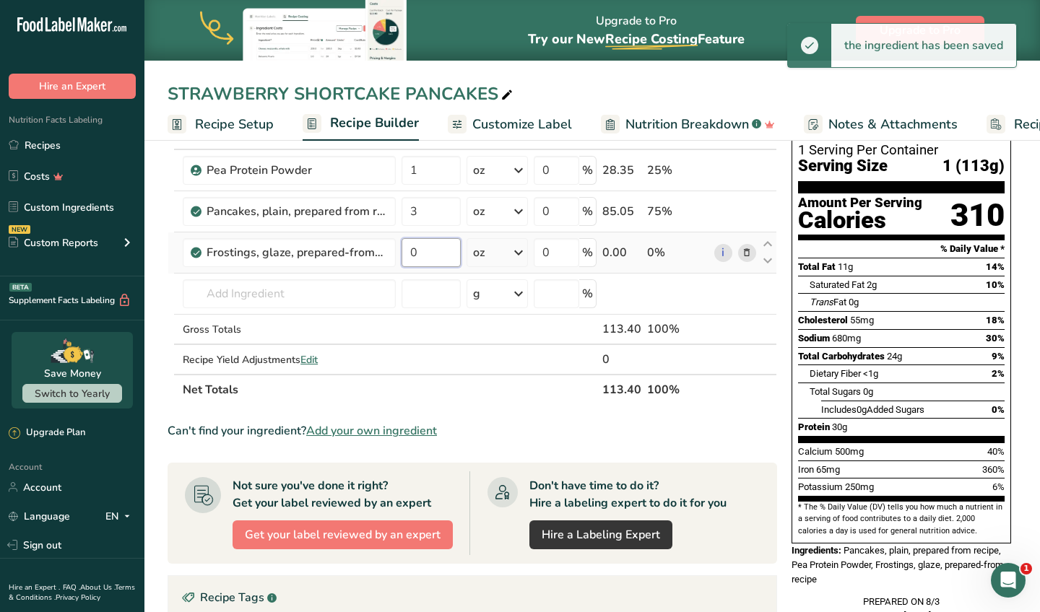
click at [448, 259] on input "0" at bounding box center [431, 252] width 59 height 29
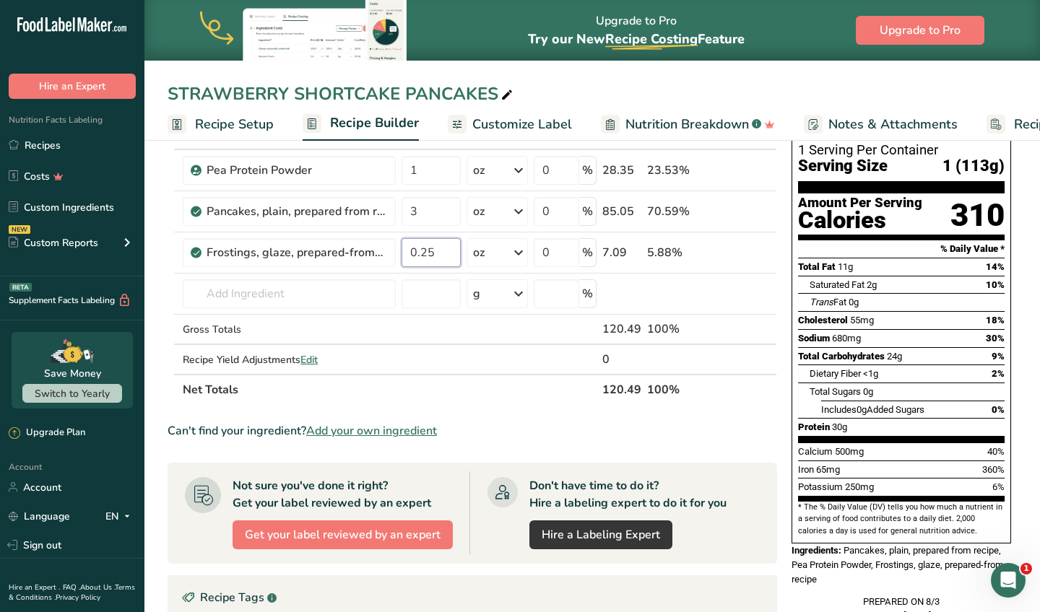
type input "0.25"
click at [629, 79] on div "STRAWBERRY SHORTCAKE PANCAKES Recipe Setup Recipe Builder Customize Label Nutri…" at bounding box center [592, 70] width 896 height 141
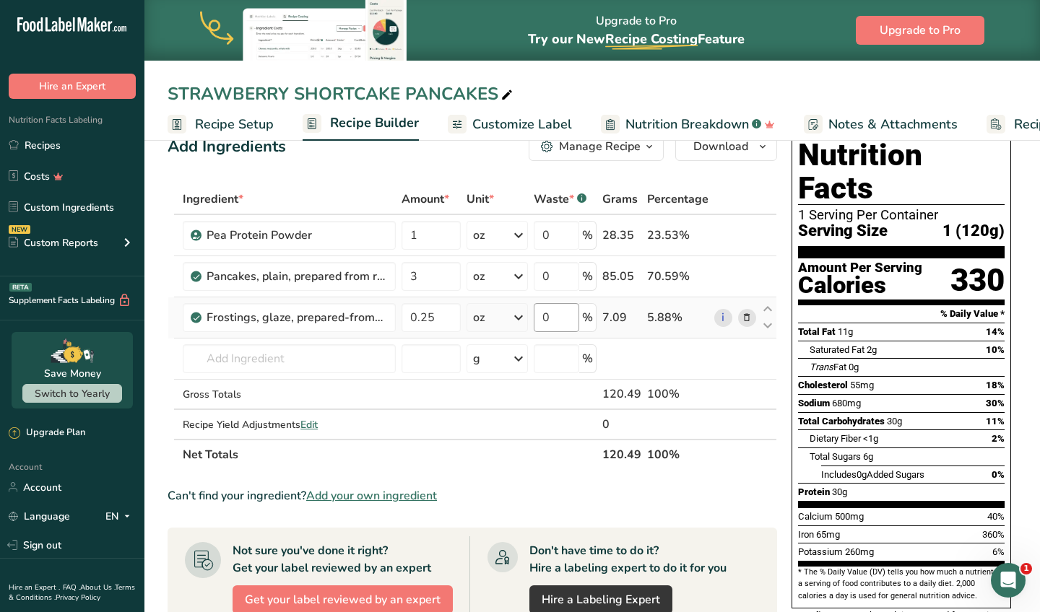
scroll to position [32, 0]
click at [488, 96] on div "STRAWBERRY SHORTCAKE PANCAKES" at bounding box center [342, 94] width 348 height 26
click at [487, 96] on input "STRAWBERRY SHORTCAKE PANCAKES" at bounding box center [592, 94] width 849 height 26
click at [487, 97] on input "STRAWBERRY SHORTCAKE PANCAKES" at bounding box center [592, 94] width 849 height 26
drag, startPoint x: 408, startPoint y: 94, endPoint x: 162, endPoint y: 79, distance: 246.7
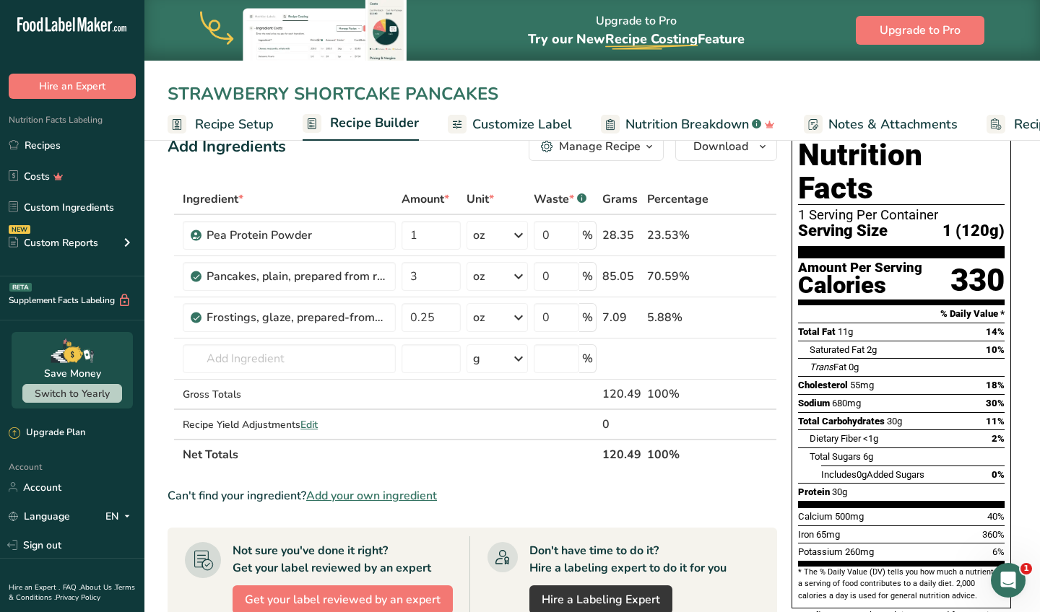
click at [162, 79] on div "STRAWBERRY SHORTCAKE PANCAKES Recipe Setup Recipe Builder Customize Label Nutri…" at bounding box center [592, 70] width 896 height 141
type input "BIRTHDAY CAKE PROTEIN PANCAKES"
click at [544, 115] on span "Customize Label" at bounding box center [522, 124] width 100 height 19
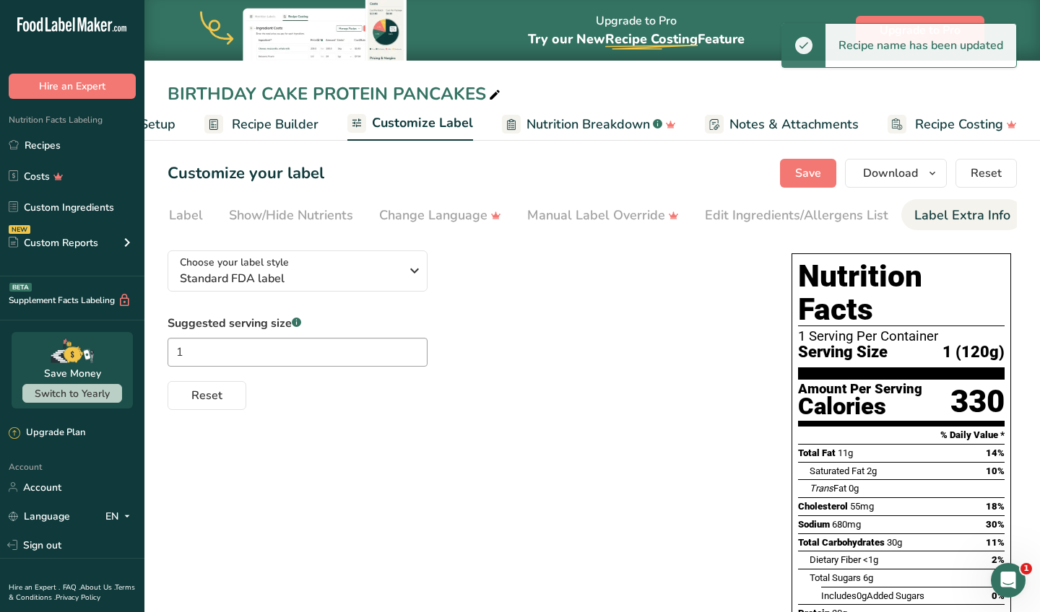
click at [914, 216] on div "Label Extra Info" at bounding box center [962, 215] width 96 height 19
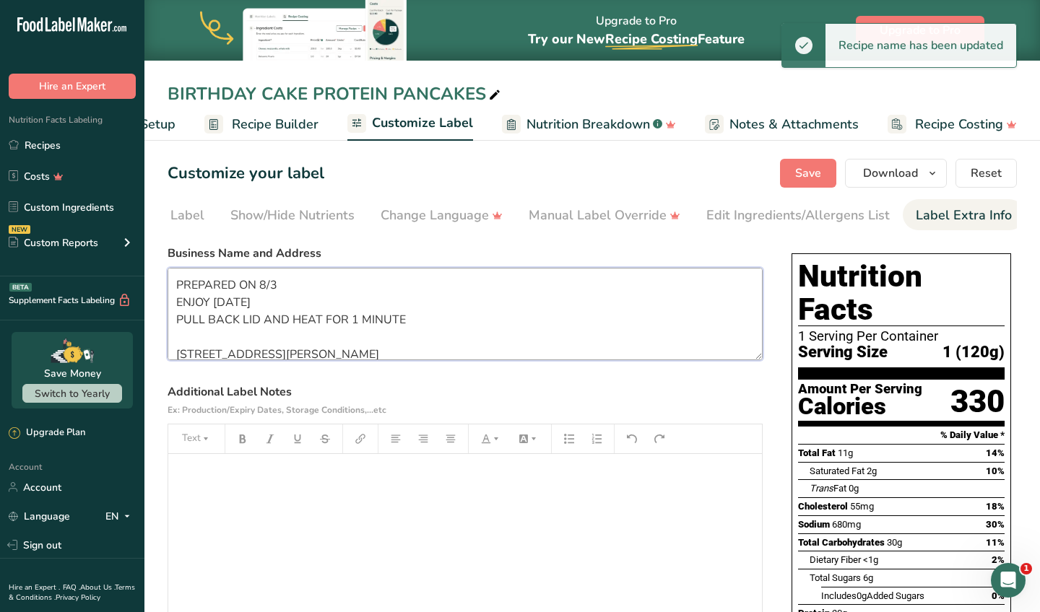
click at [350, 279] on textarea "PREPARED ON 8/3 ENJOY [DATE] PULL BACK LID AND HEAT FOR 1 MINUTE [STREET_ADDRES…" at bounding box center [465, 314] width 595 height 92
type textarea "PREPARED ON 8/30 ENJOY [DATE] PULL BACK LID AND HEAT FOR 1 MINUTE [STREET_ADDRE…"
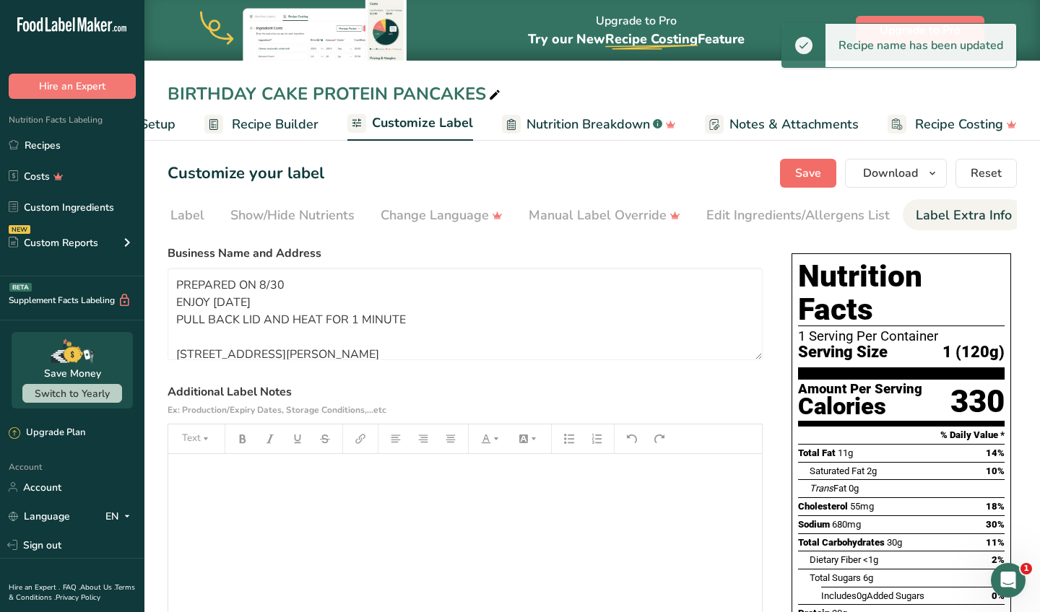
click at [828, 169] on button "Save" at bounding box center [808, 173] width 56 height 29
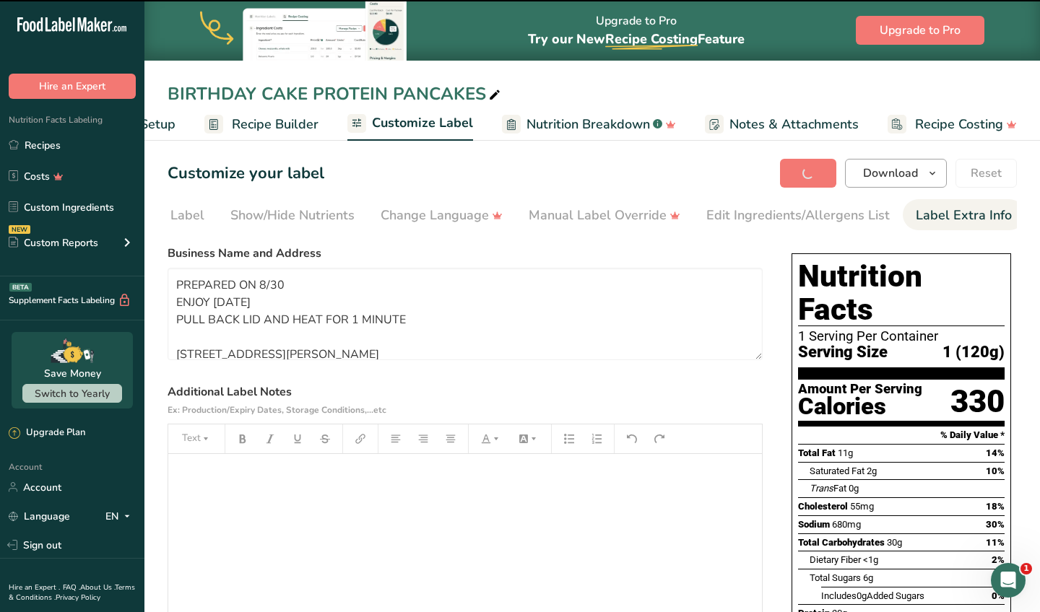
click at [876, 181] on span "Download" at bounding box center [890, 173] width 55 height 17
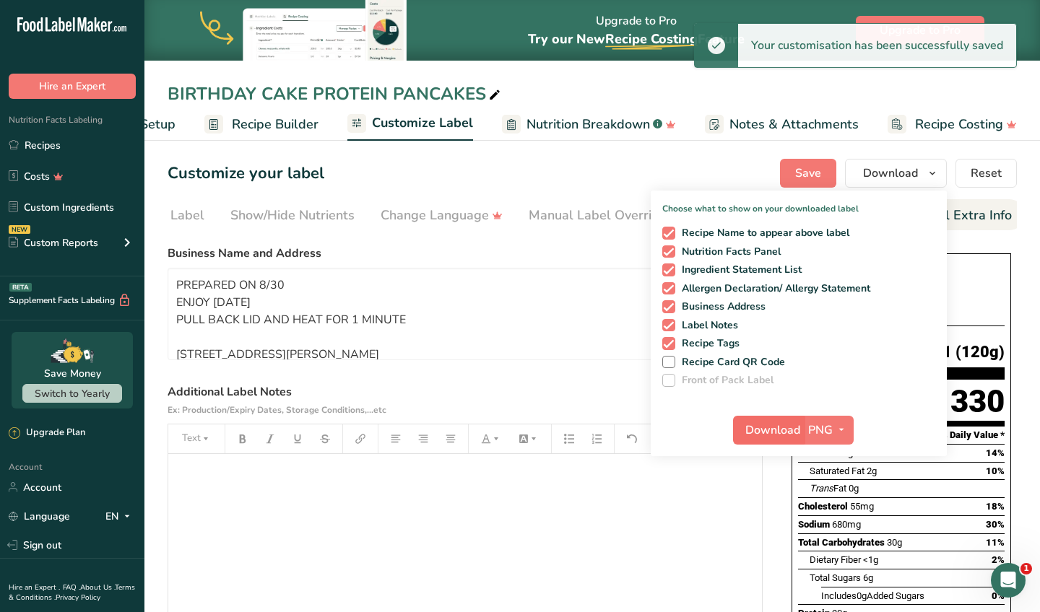
click at [763, 437] on span "Download" at bounding box center [772, 430] width 55 height 17
